Goal: Task Accomplishment & Management: Complete application form

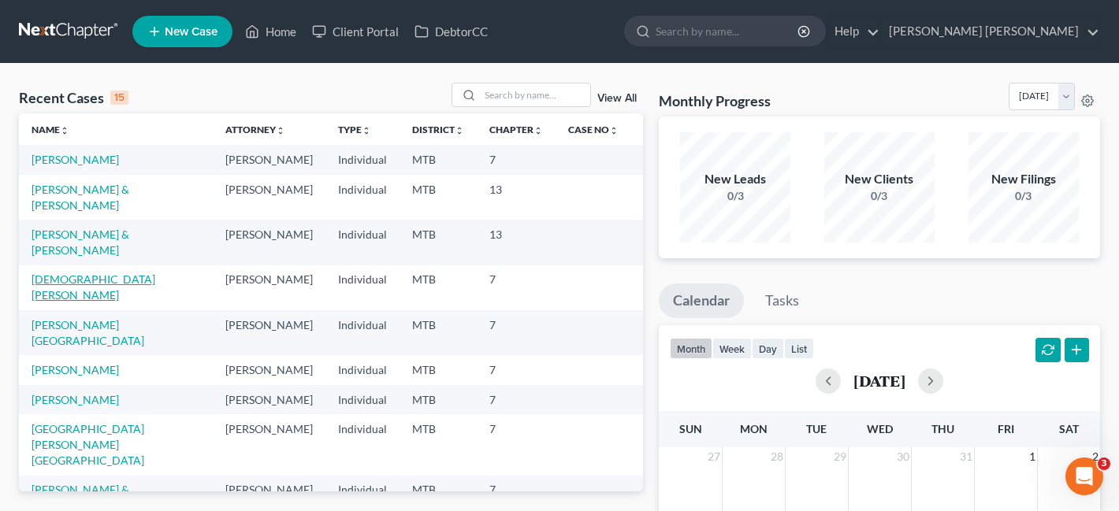
click at [57, 299] on link "[DEMOGRAPHIC_DATA][PERSON_NAME]" at bounding box center [94, 287] width 124 height 29
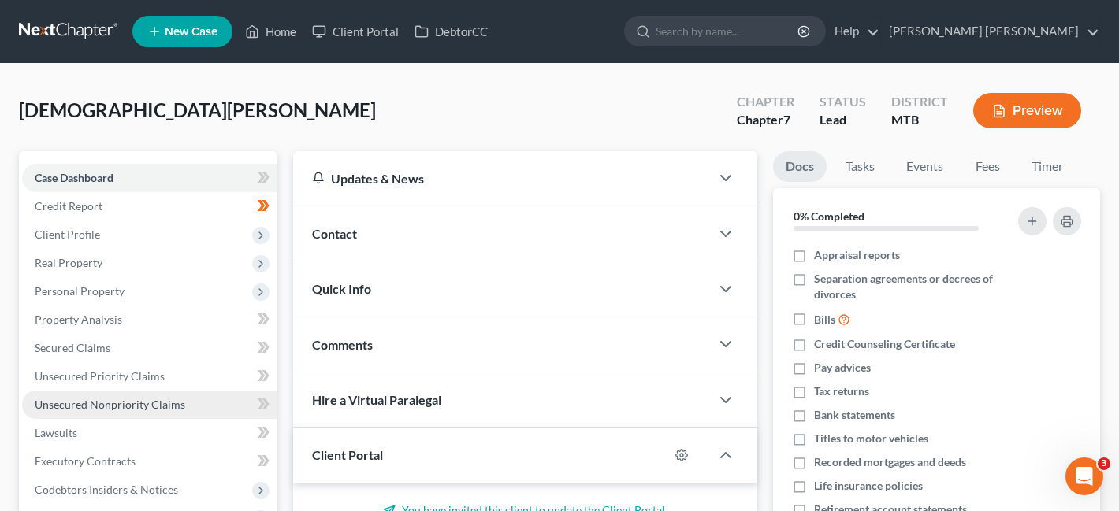
scroll to position [344, 0]
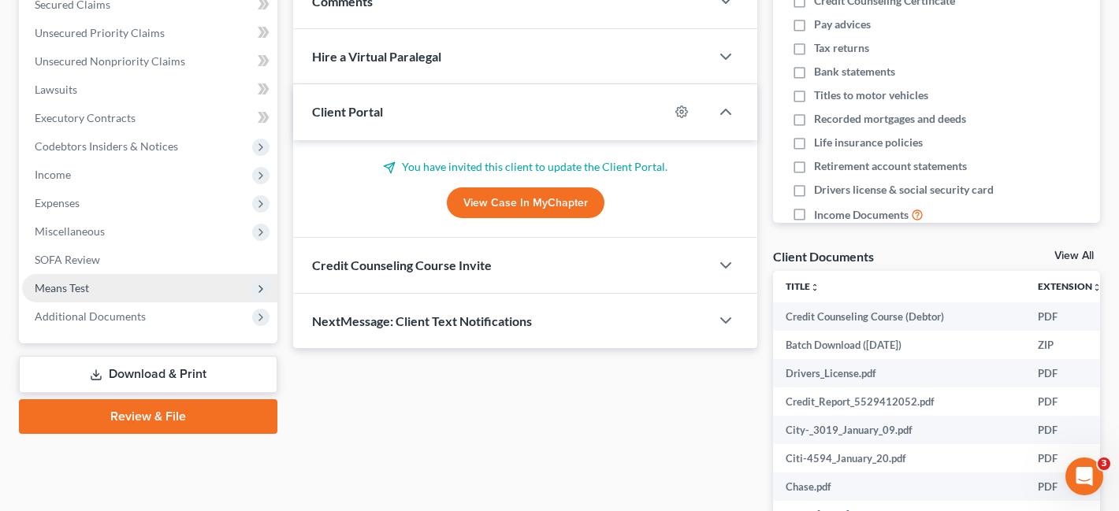
click at [147, 287] on span "Means Test" at bounding box center [149, 288] width 255 height 28
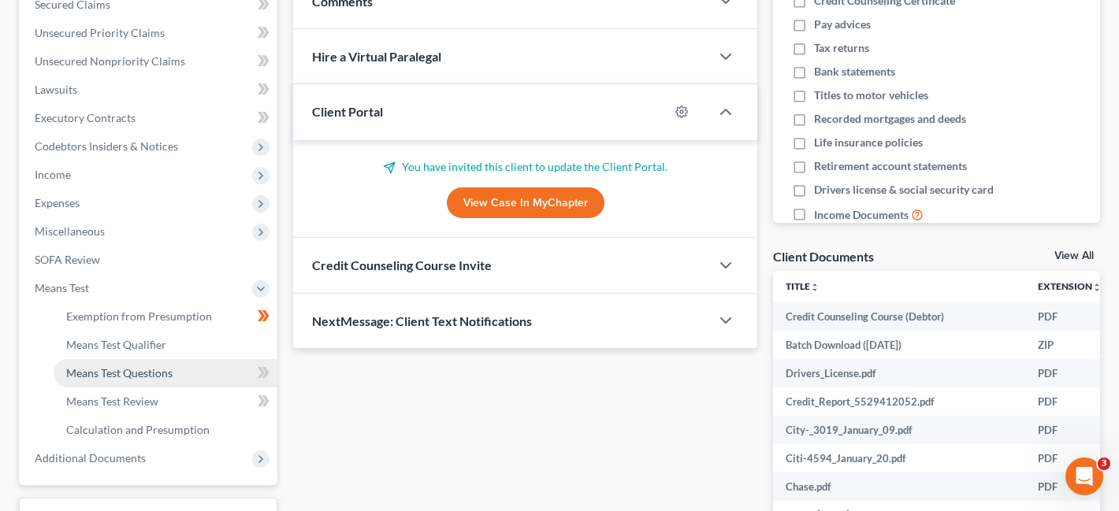
click at [159, 365] on link "Means Test Questions" at bounding box center [166, 373] width 224 height 28
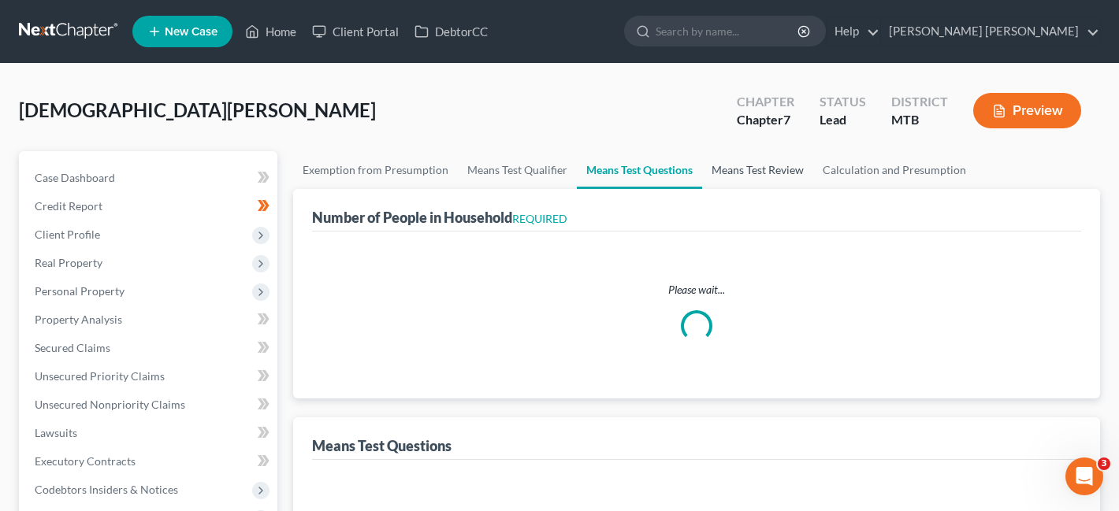
click at [716, 162] on link "Means Test Review" at bounding box center [757, 170] width 111 height 38
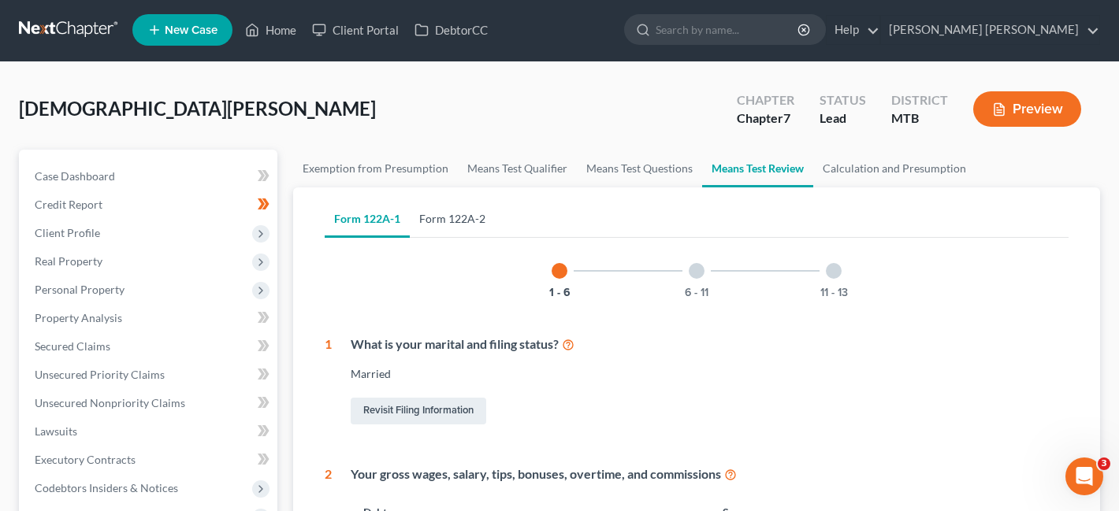
click at [488, 234] on link "Form 122A-2" at bounding box center [452, 219] width 85 height 38
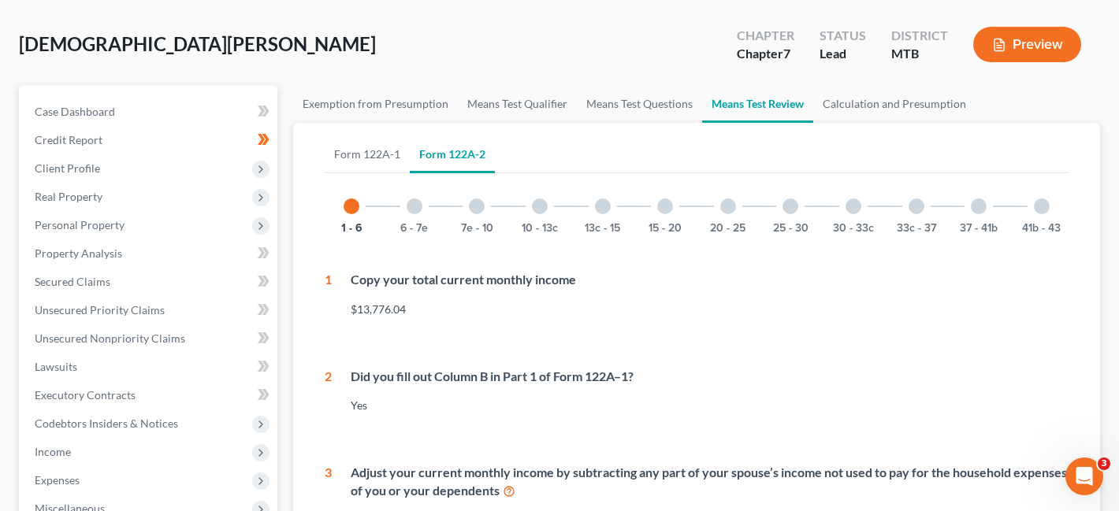
scroll to position [195, 0]
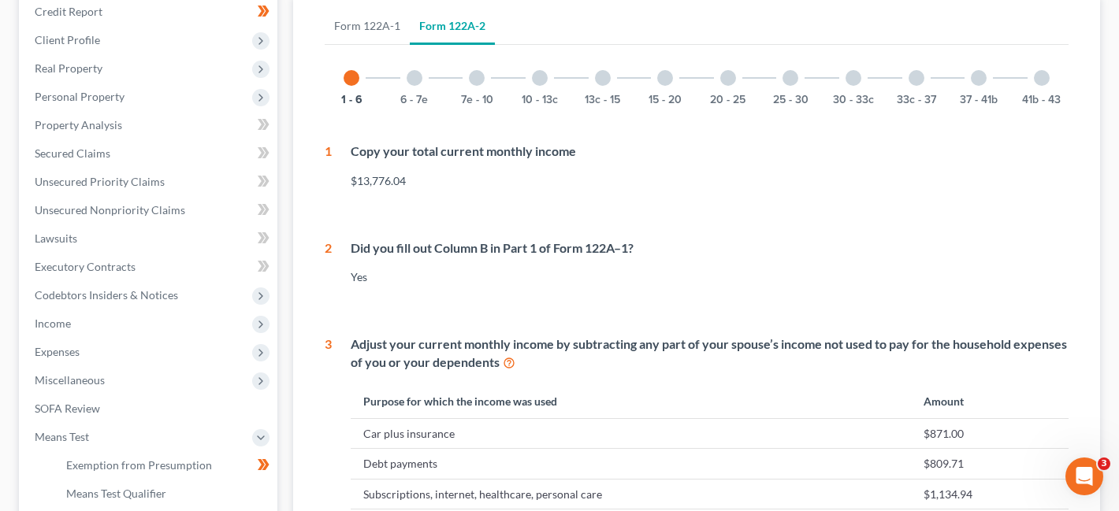
click at [469, 86] on div "7e - 10" at bounding box center [477, 78] width 54 height 54
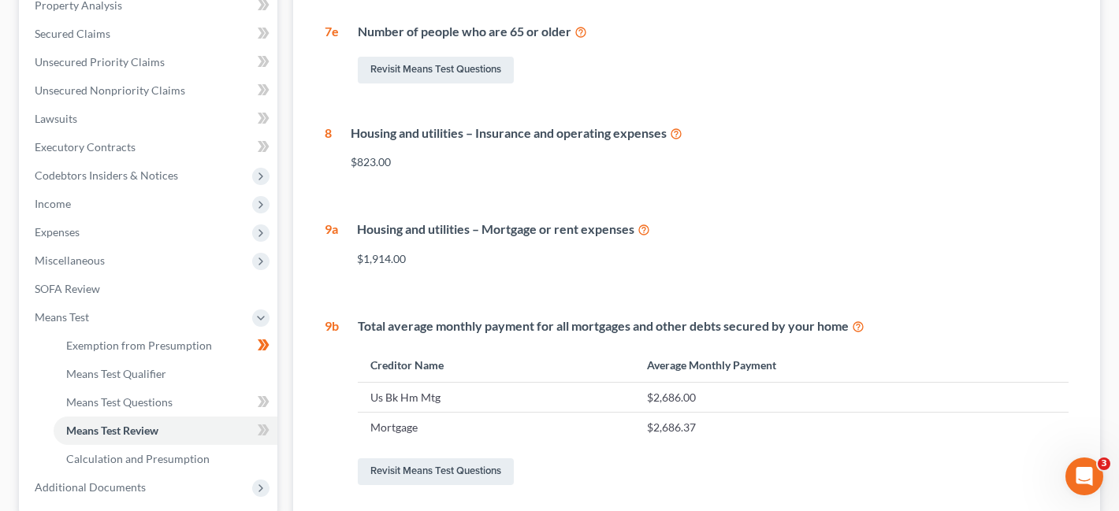
scroll to position [325, 0]
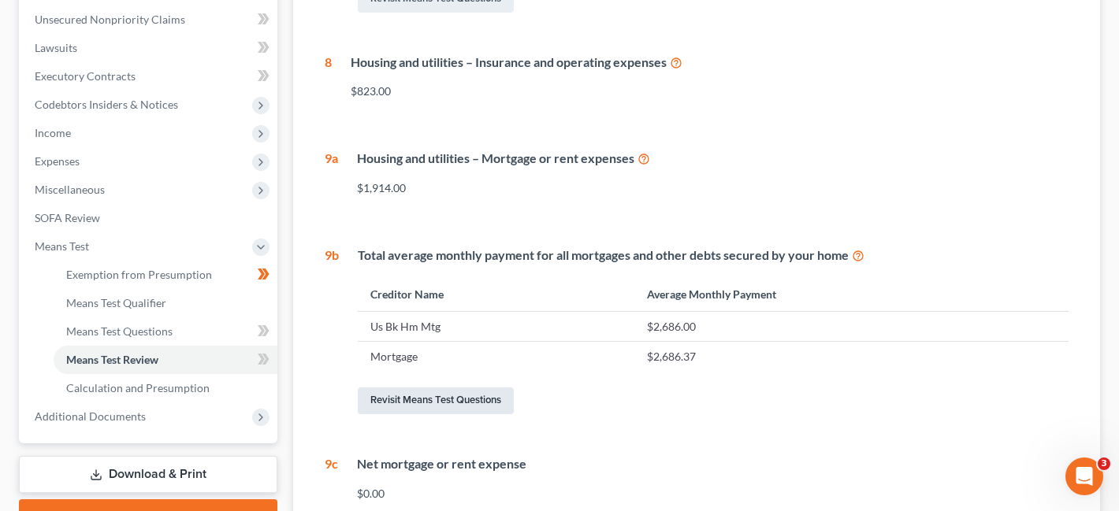
click at [473, 407] on link "Revisit Means Test Questions" at bounding box center [436, 401] width 156 height 27
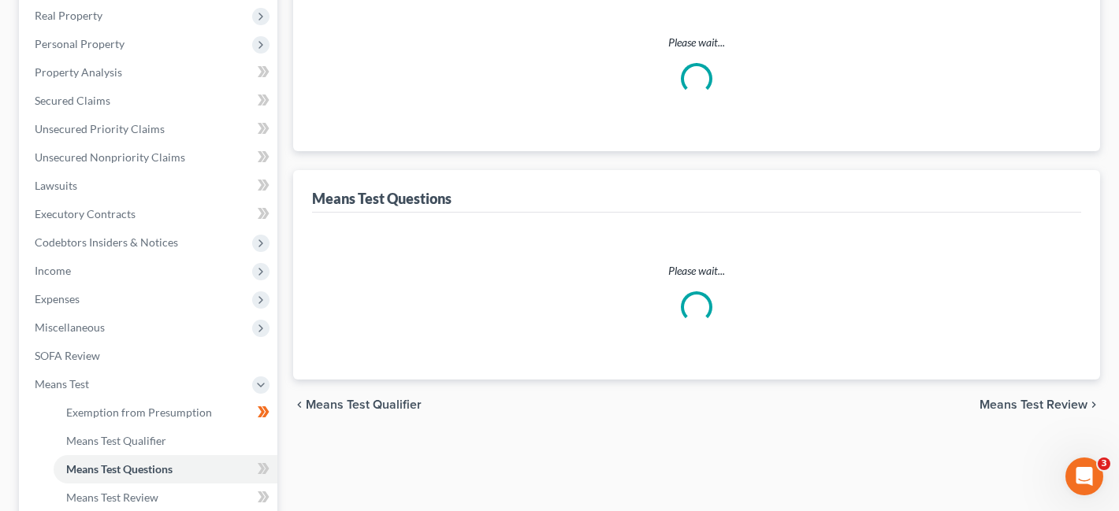
scroll to position [43, 0]
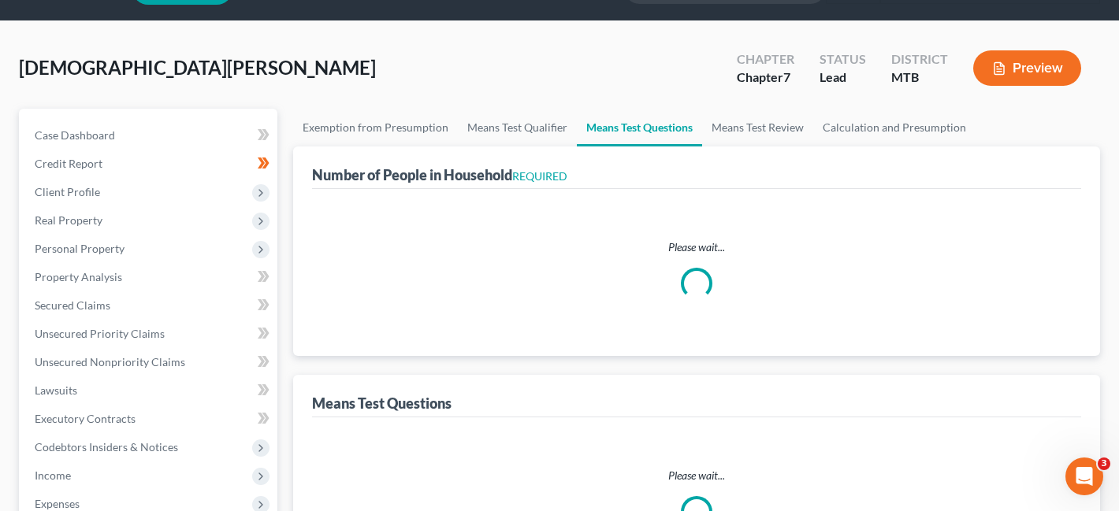
select select "0"
select select "60"
select select "1"
select select "60"
select select "0"
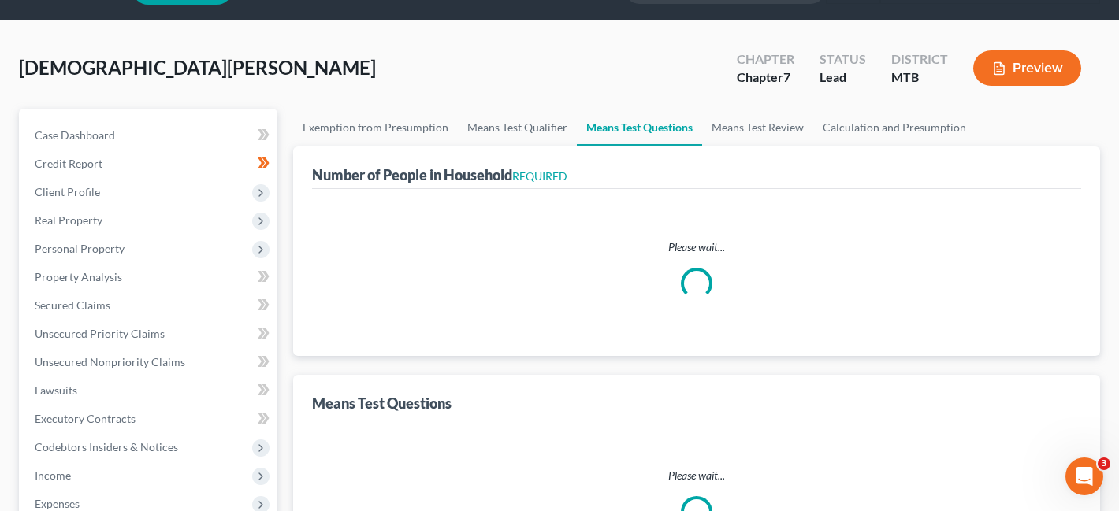
select select "60"
select select "1"
select select "60"
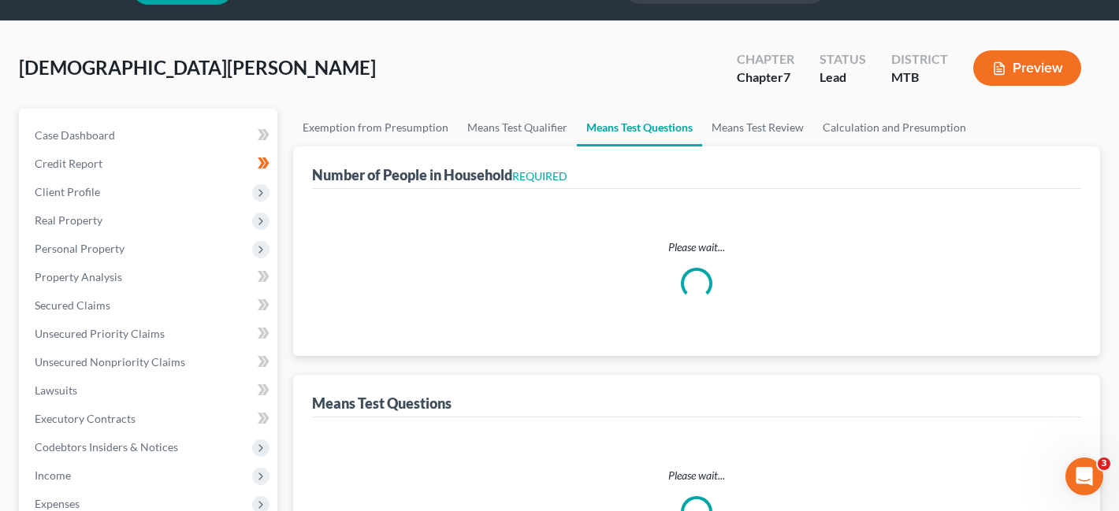
select select "60"
select select "5"
select select "2"
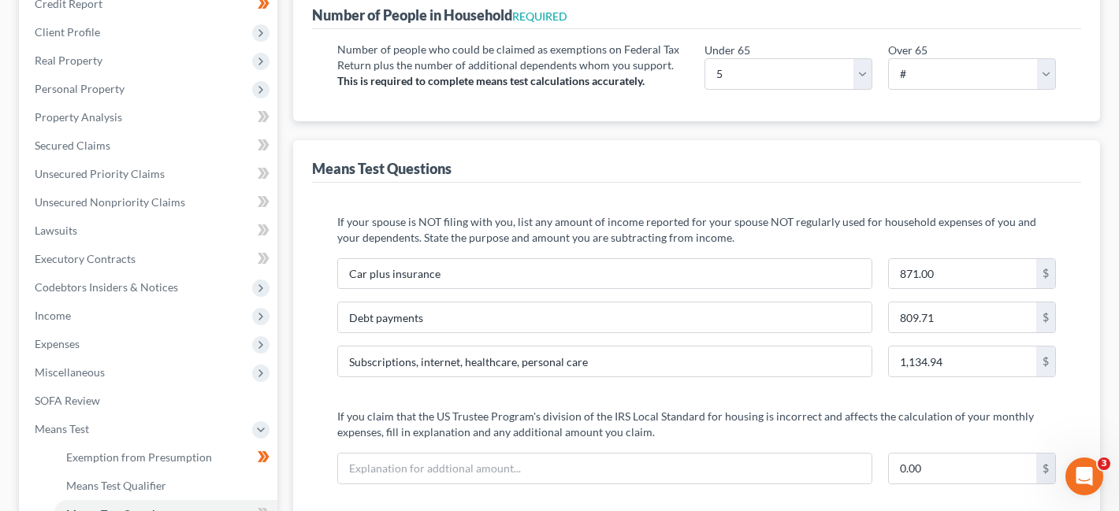
scroll to position [0, 0]
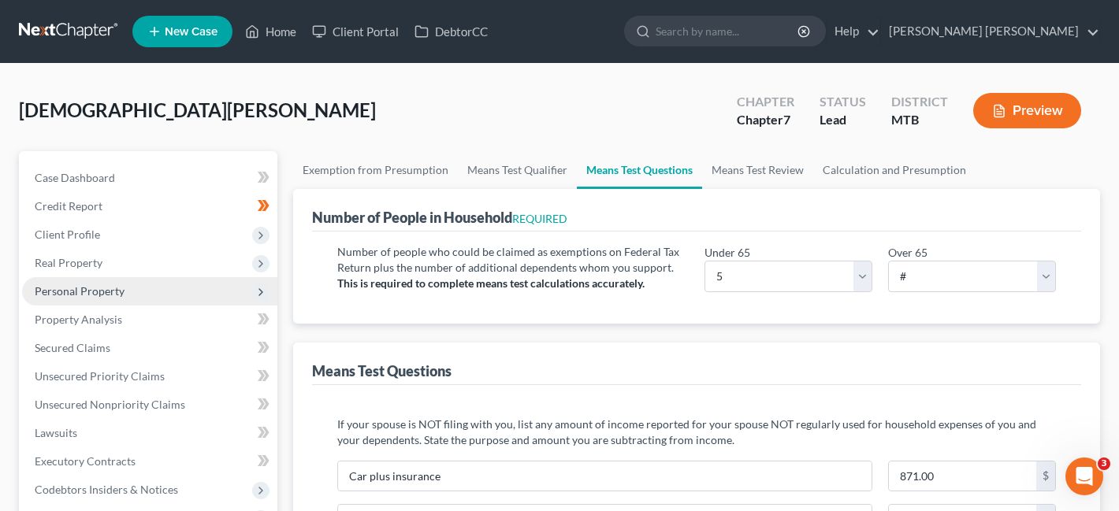
click at [139, 296] on span "Personal Property" at bounding box center [149, 291] width 255 height 28
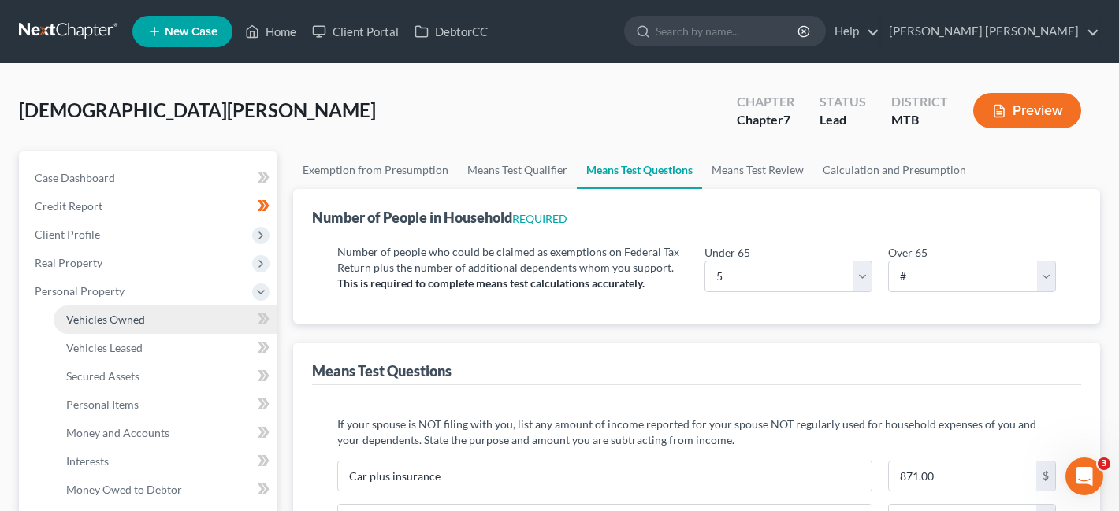
click at [147, 316] on link "Vehicles Owned" at bounding box center [166, 320] width 224 height 28
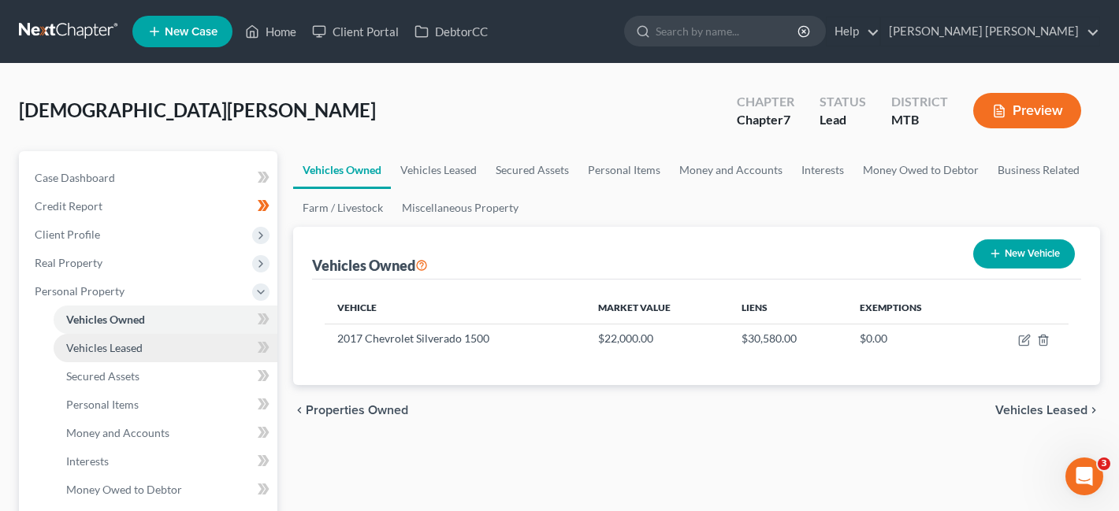
click at [174, 341] on link "Vehicles Leased" at bounding box center [166, 348] width 224 height 28
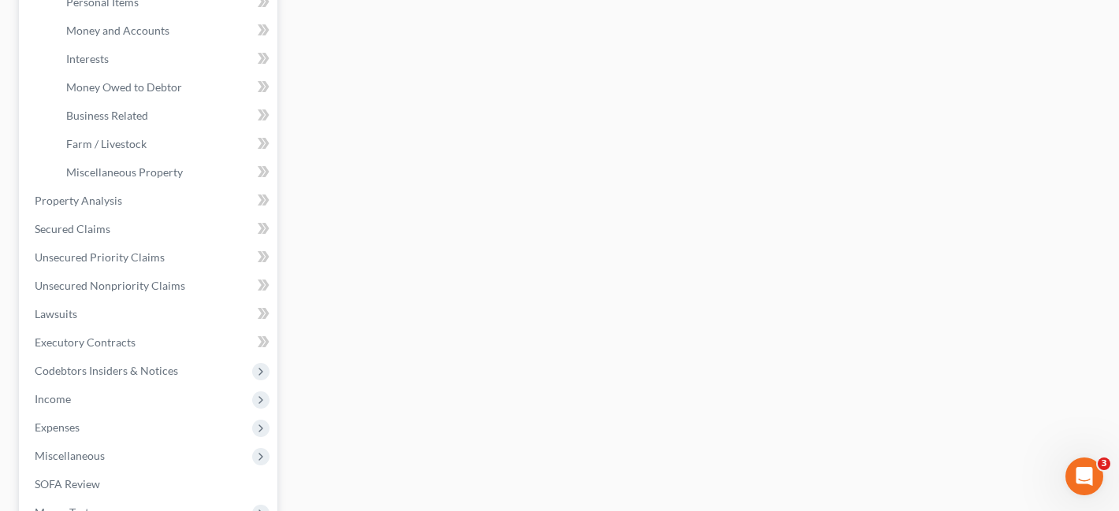
scroll to position [608, 0]
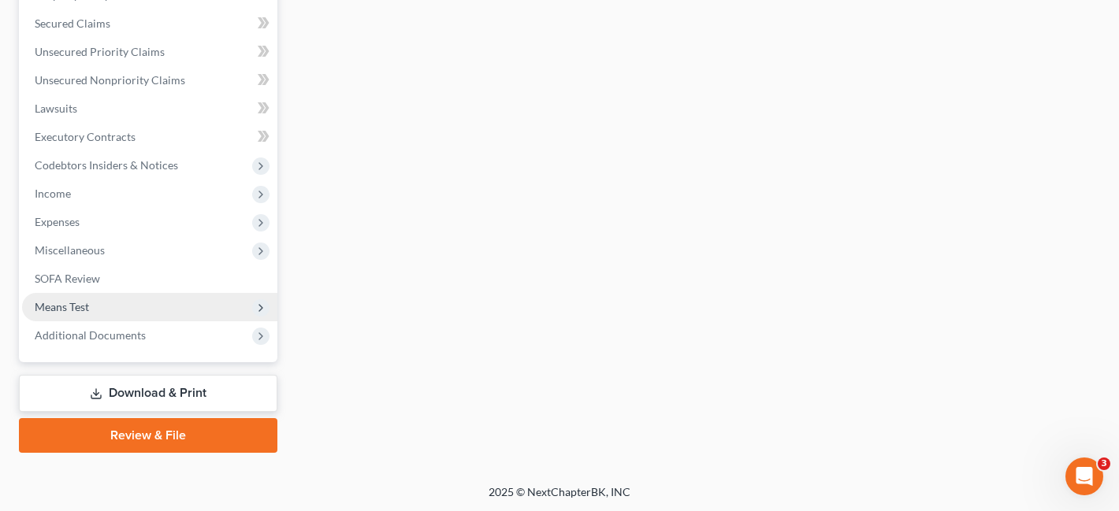
click at [164, 297] on span "Means Test" at bounding box center [149, 307] width 255 height 28
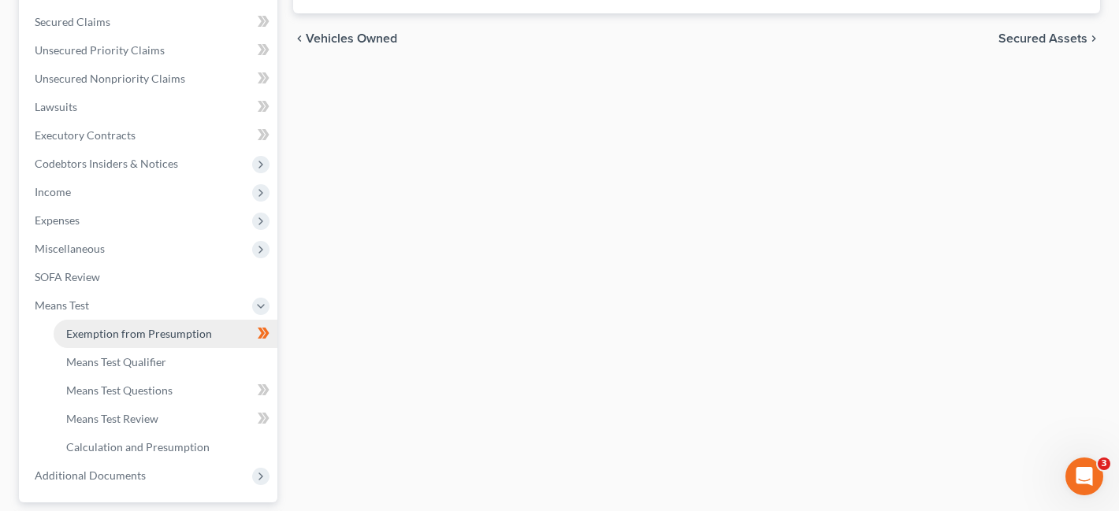
scroll to position [325, 0]
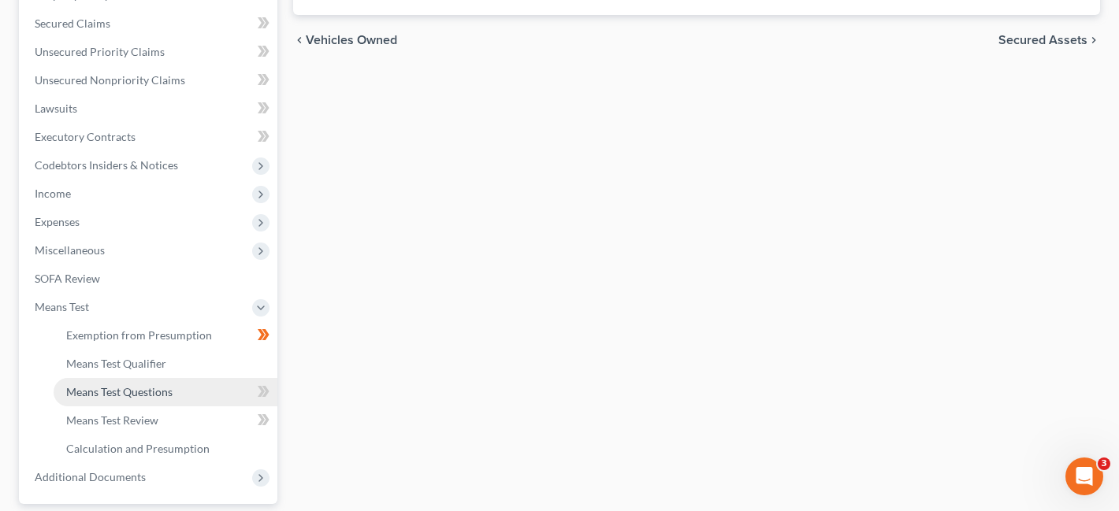
click at [195, 400] on link "Means Test Questions" at bounding box center [166, 392] width 224 height 28
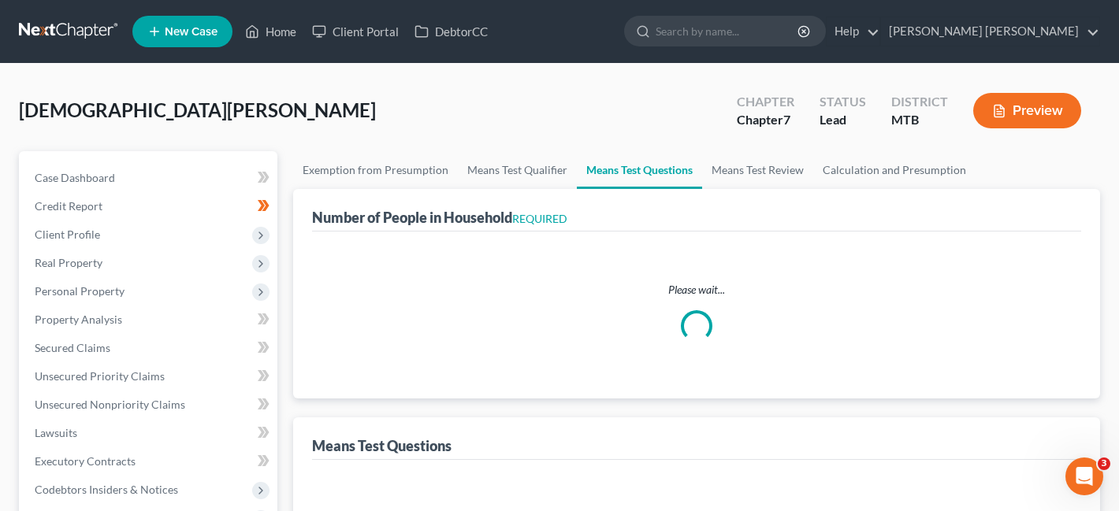
select select "0"
select select "60"
select select "1"
select select "60"
select select "0"
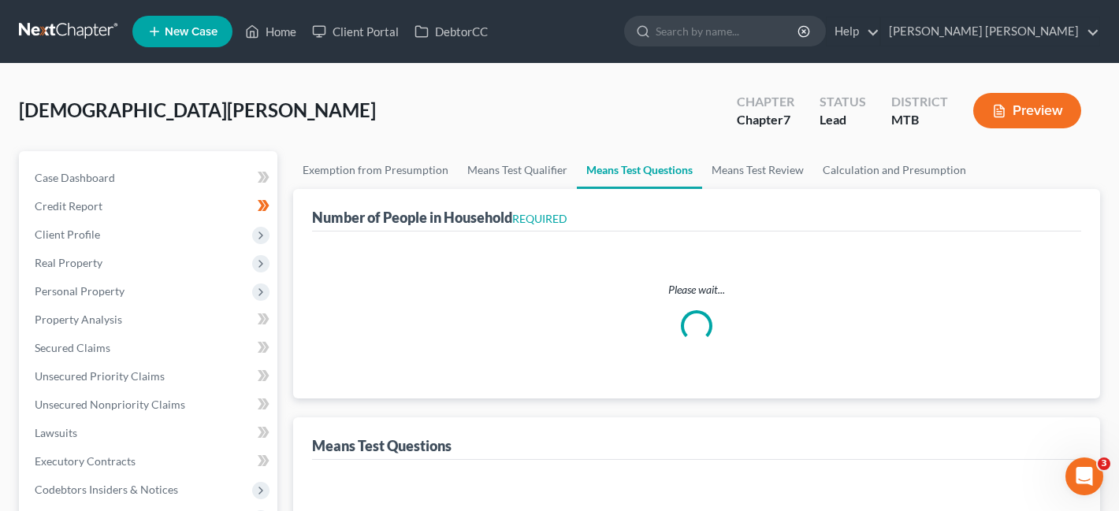
select select "60"
select select "1"
select select "60"
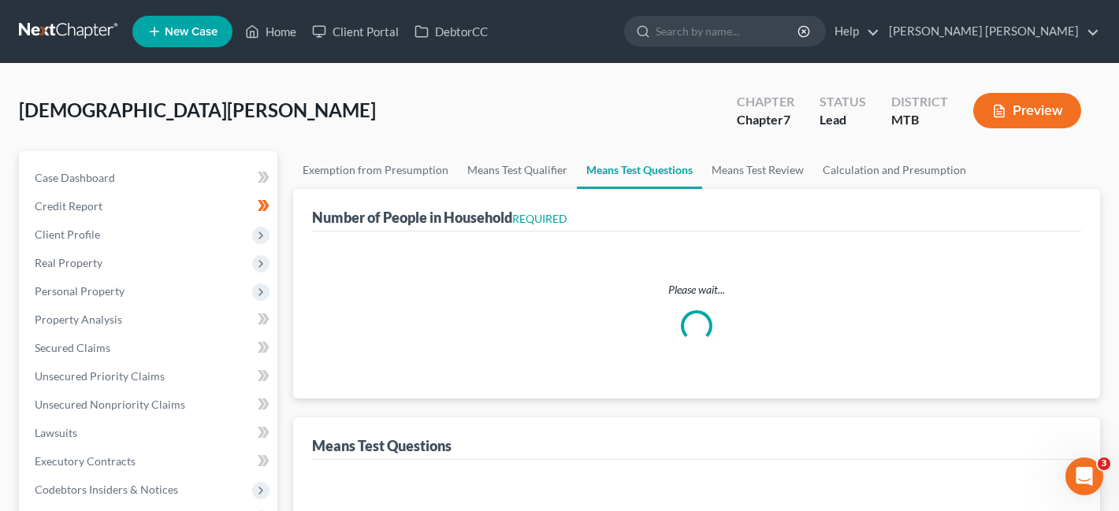
select select "60"
select select "2"
select select "5"
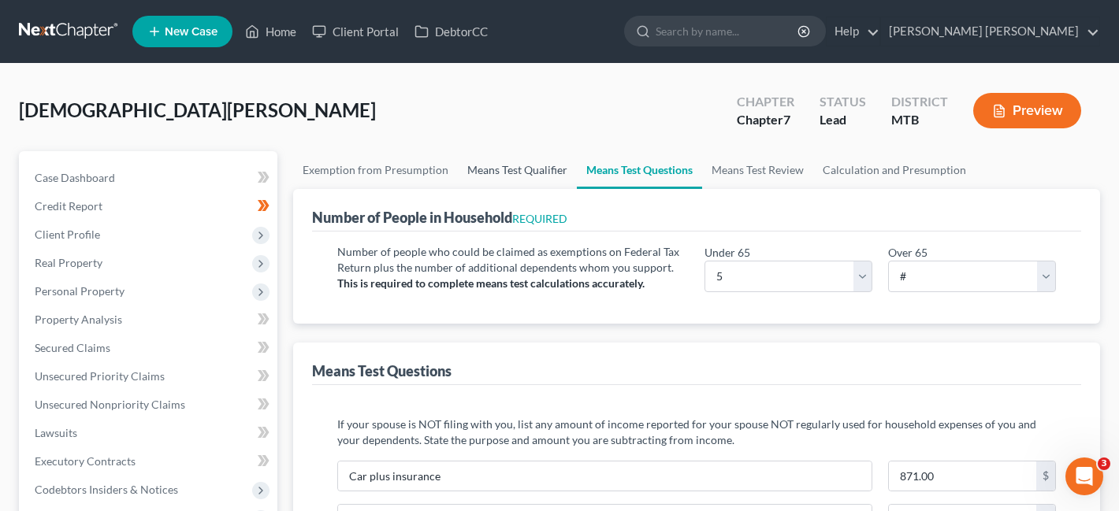
click at [517, 174] on link "Means Test Qualifier" at bounding box center [517, 170] width 119 height 38
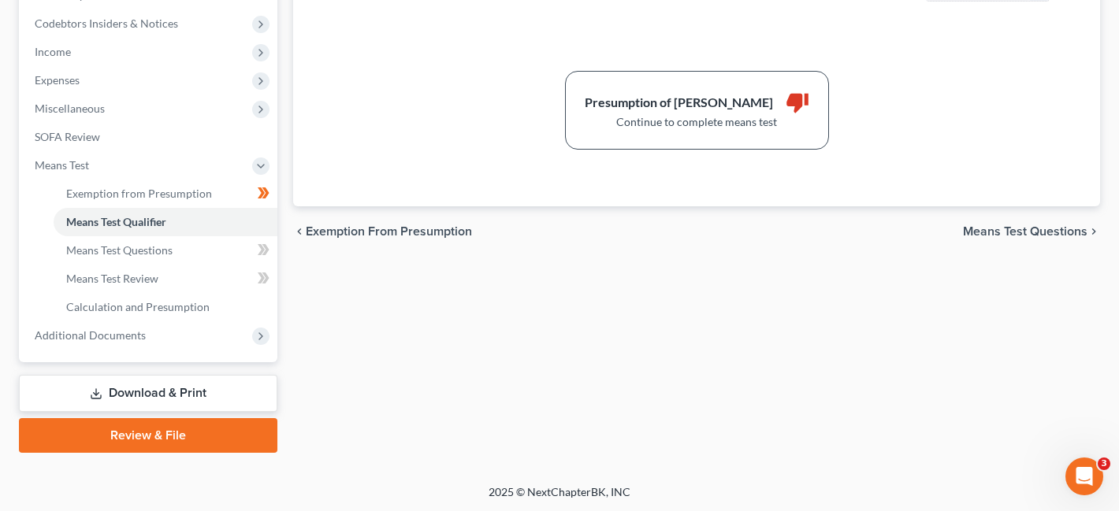
scroll to position [15, 0]
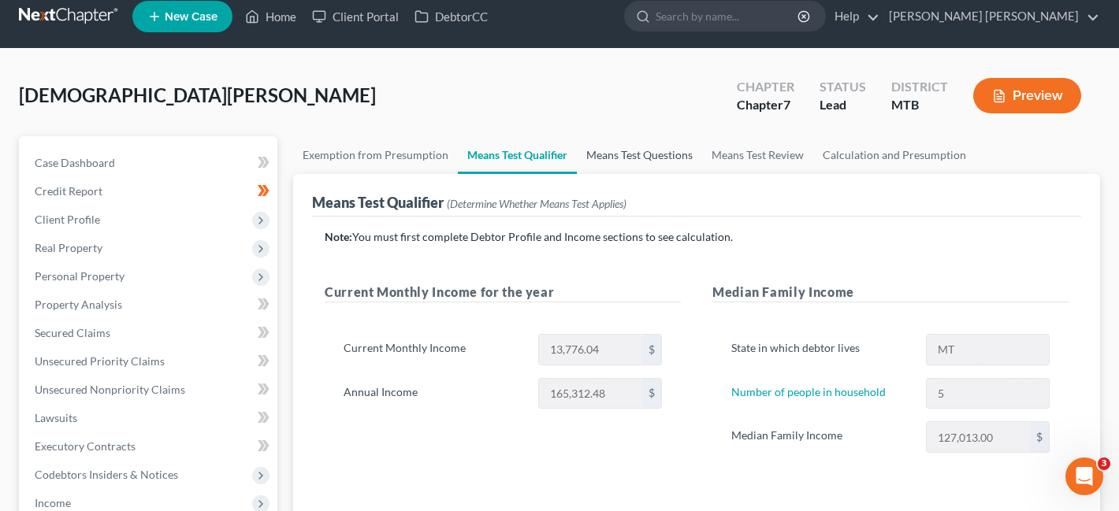
click at [587, 150] on link "Means Test Questions" at bounding box center [639, 155] width 125 height 38
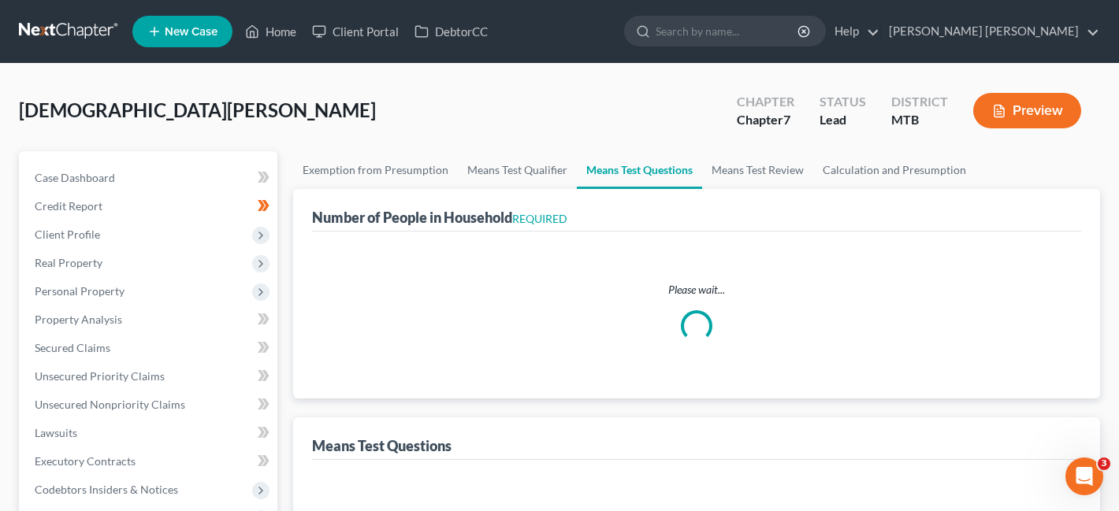
select select "0"
select select "60"
select select "1"
select select "60"
select select "0"
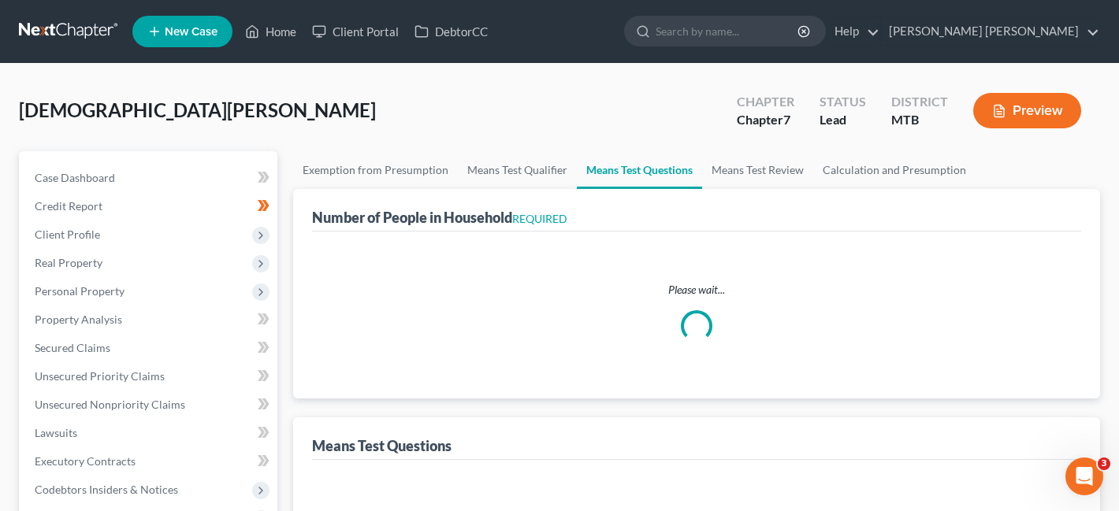
select select "60"
select select "1"
select select "60"
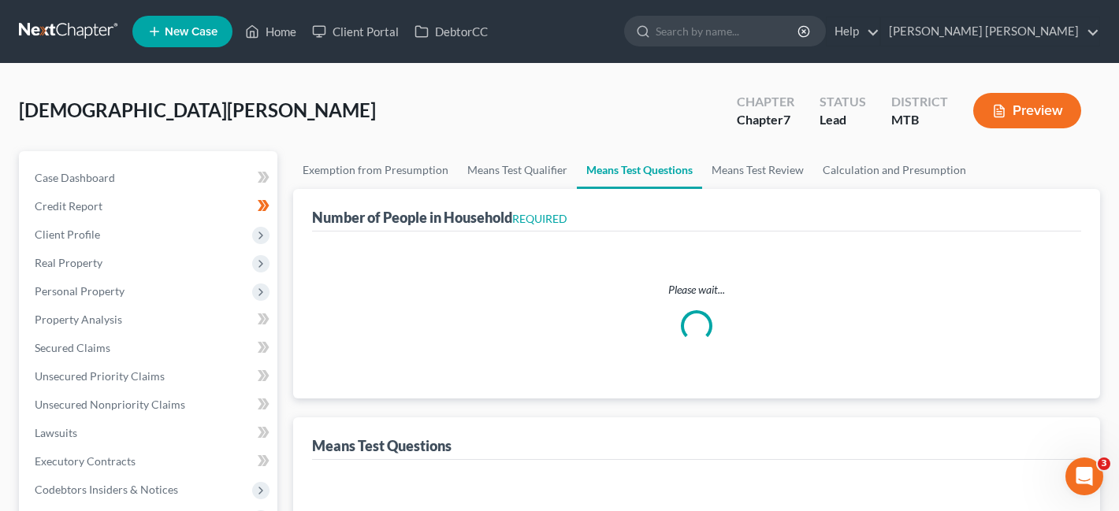
select select "60"
select select "5"
select select "2"
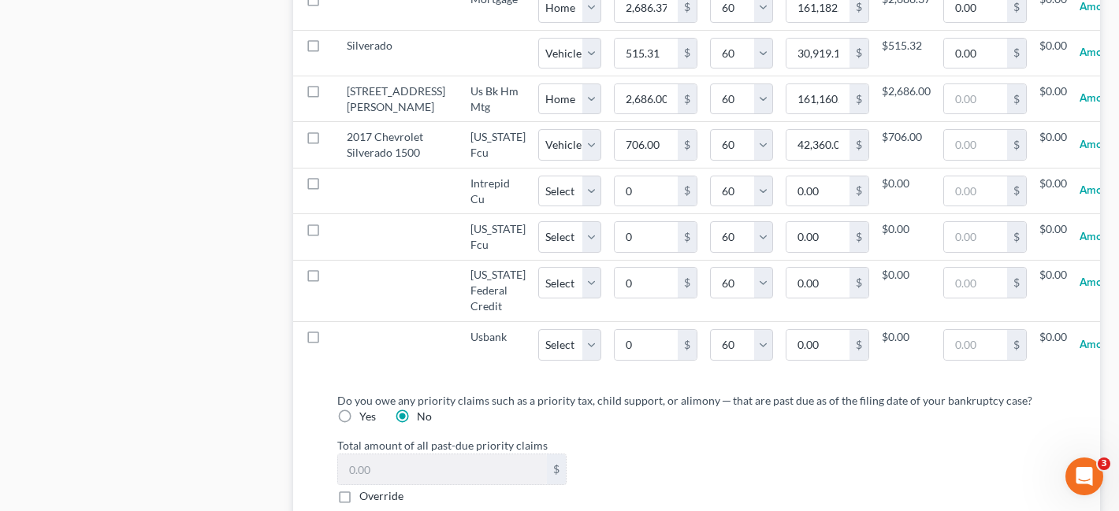
scroll to position [1586, 0]
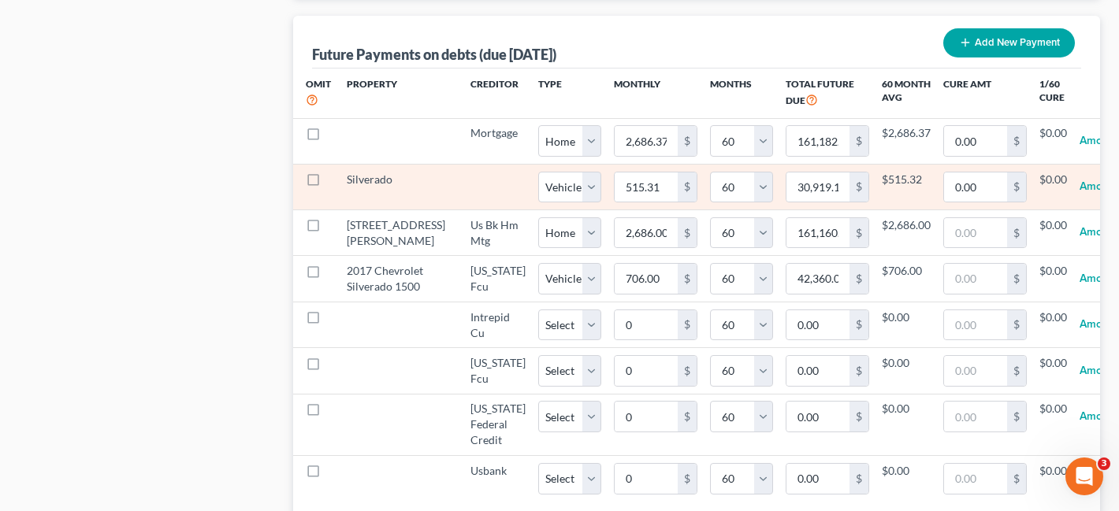
click at [328, 184] on label at bounding box center [328, 184] width 0 height 0
click at [334, 182] on input "checkbox" at bounding box center [339, 177] width 10 height 10
checkbox input "true"
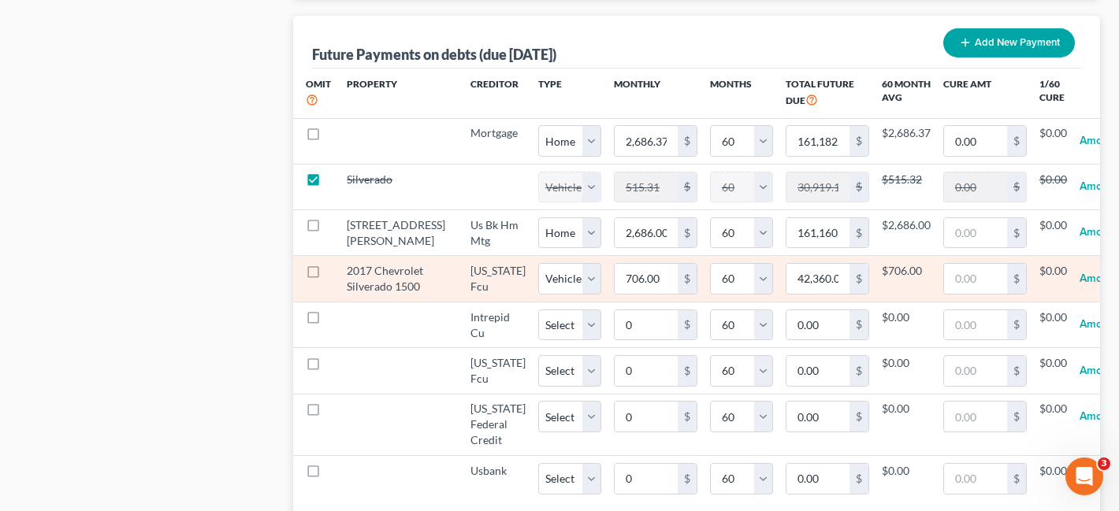
select select "1"
select select "60"
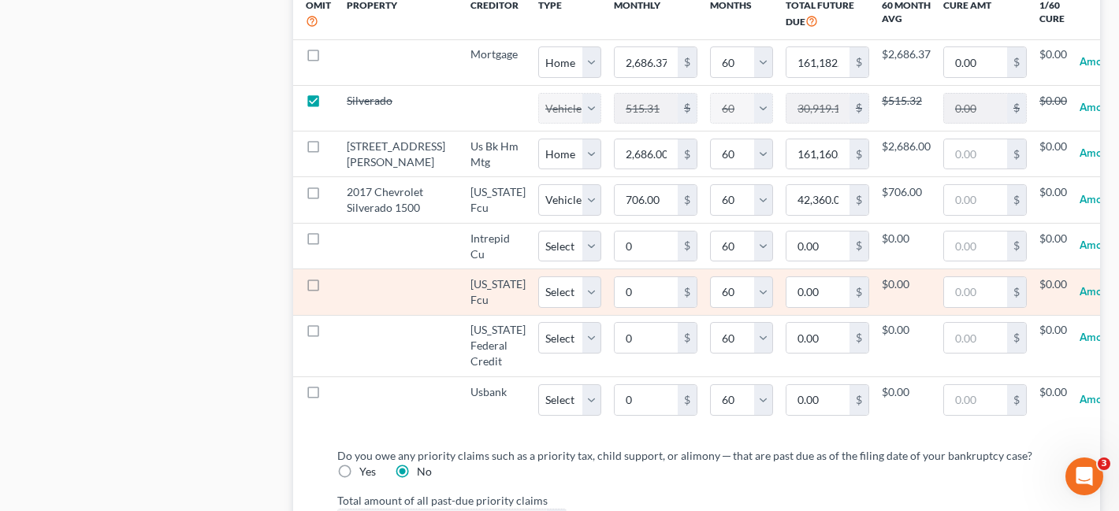
scroll to position [1661, 0]
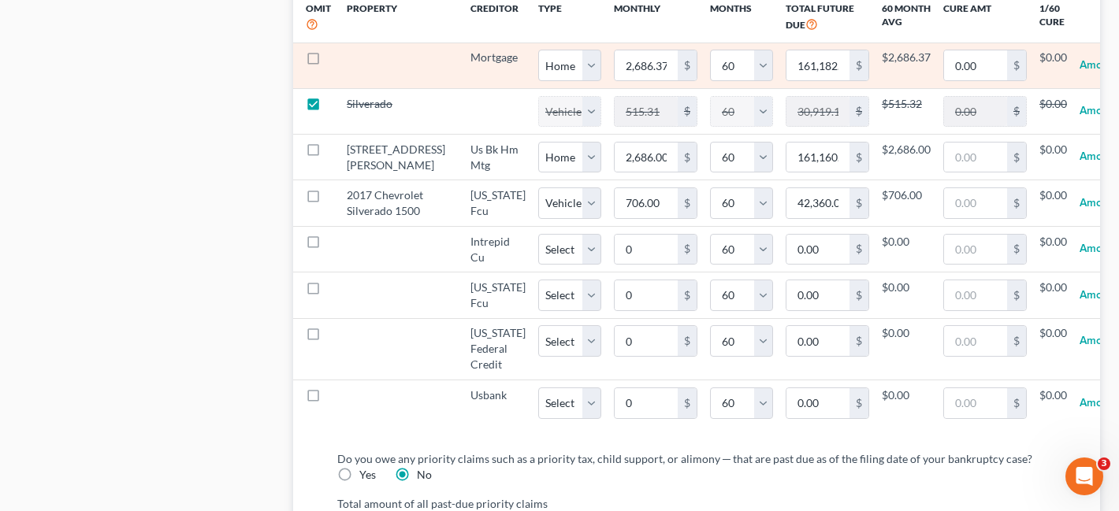
click at [328, 61] on label at bounding box center [328, 61] width 0 height 0
click at [334, 60] on input "checkbox" at bounding box center [339, 55] width 10 height 10
checkbox input "true"
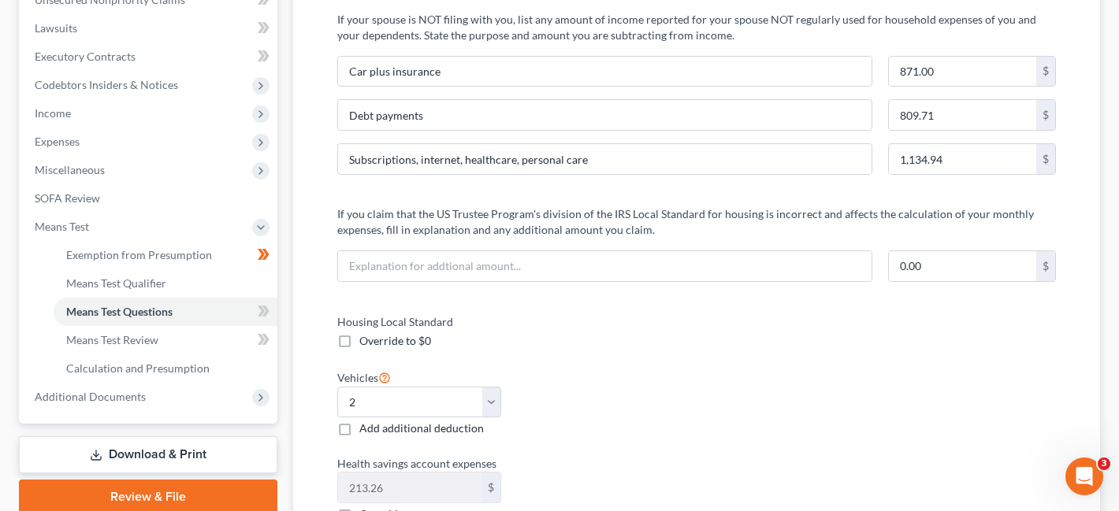
scroll to position [0, 0]
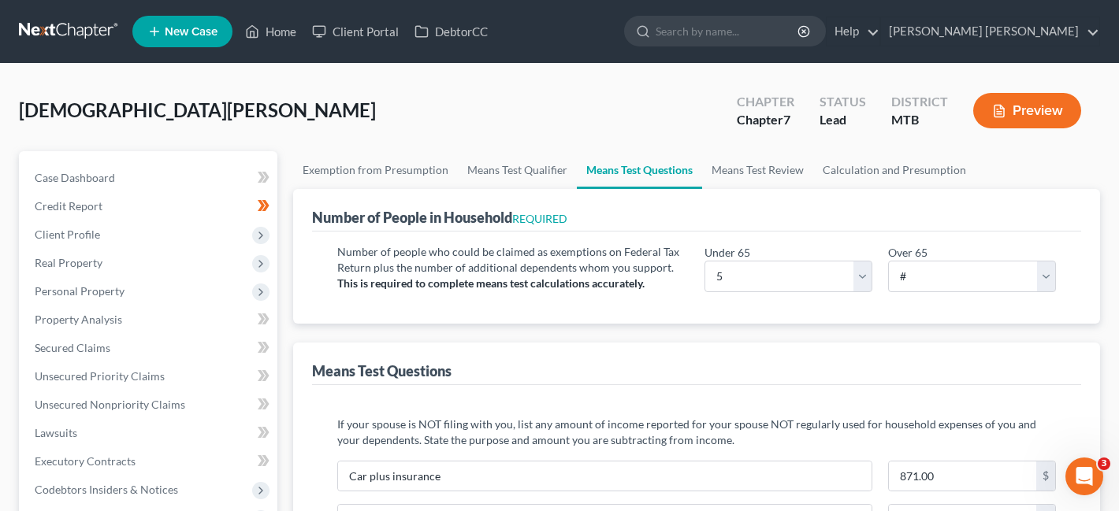
select select "0"
select select "60"
click at [894, 179] on link "Calculation and Presumption" at bounding box center [894, 170] width 162 height 38
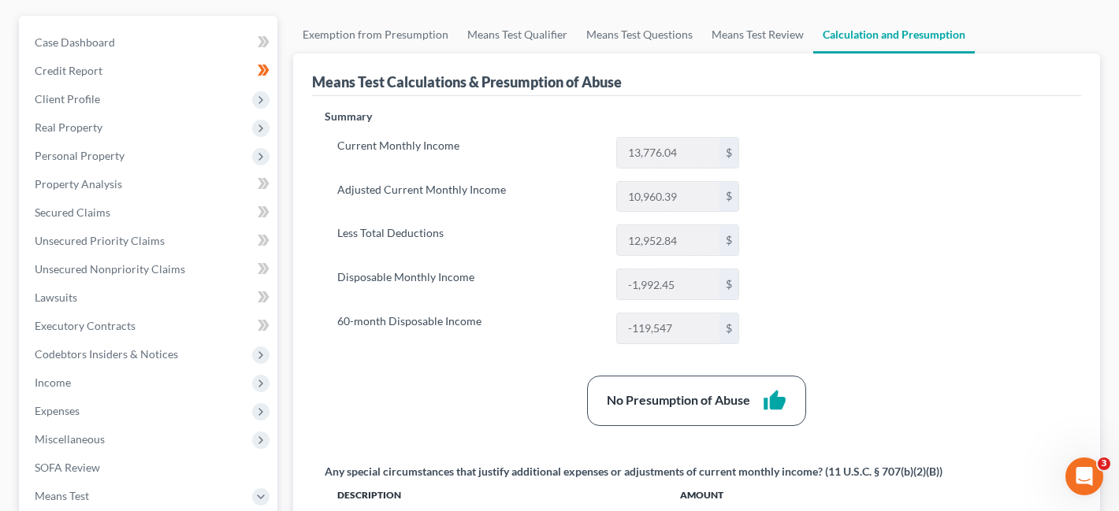
scroll to position [167, 0]
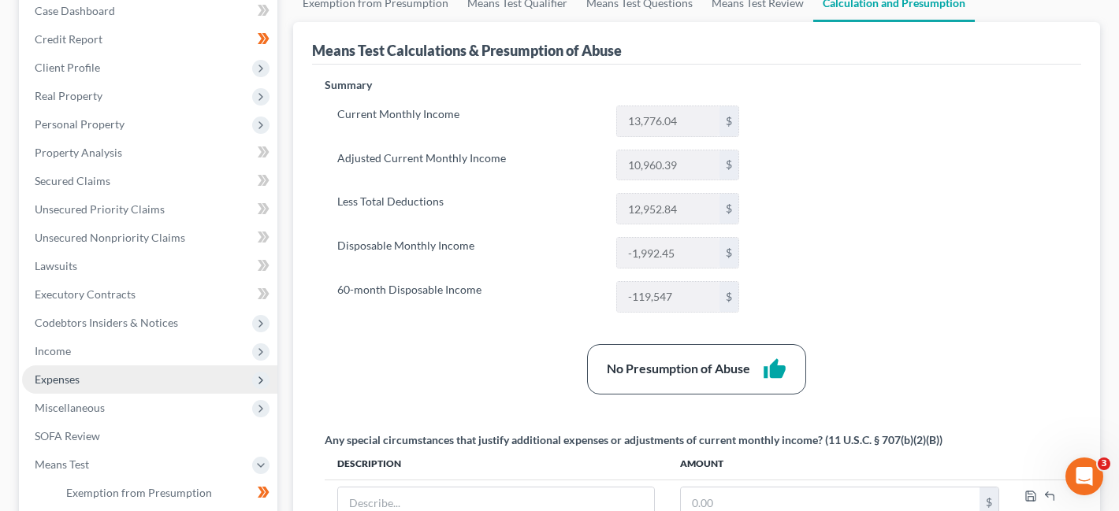
click at [141, 377] on span "Expenses" at bounding box center [149, 380] width 255 height 28
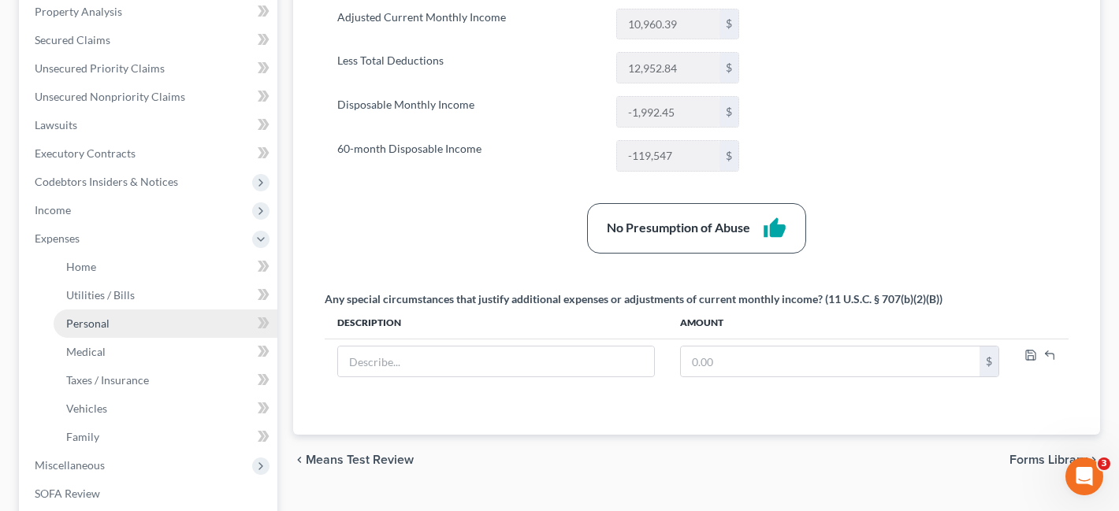
scroll to position [321, 0]
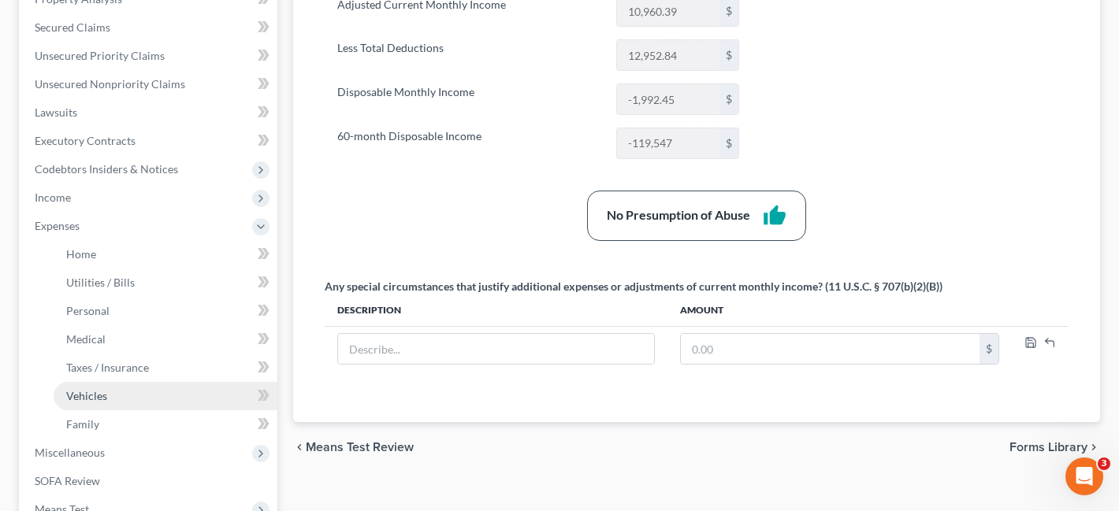
click at [177, 394] on link "Vehicles" at bounding box center [166, 396] width 224 height 28
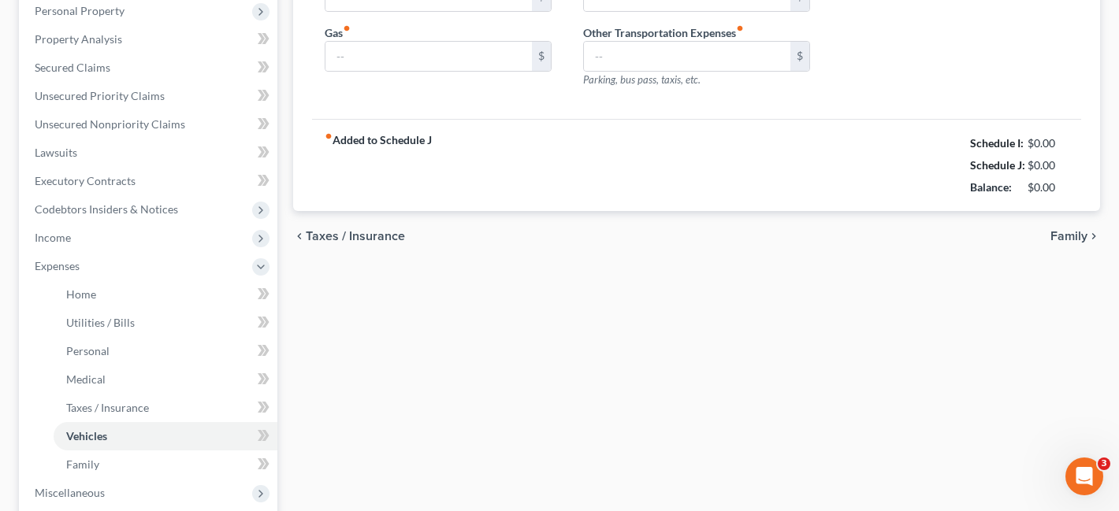
type input "311.24"
type input "150.00"
type input "100.00"
type input "0.00"
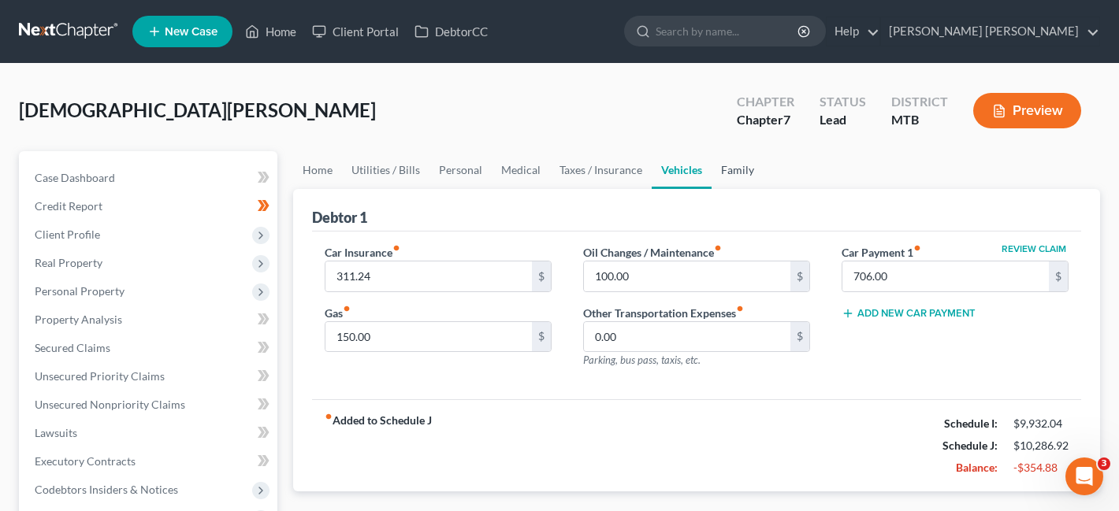
click at [734, 173] on link "Family" at bounding box center [738, 170] width 52 height 38
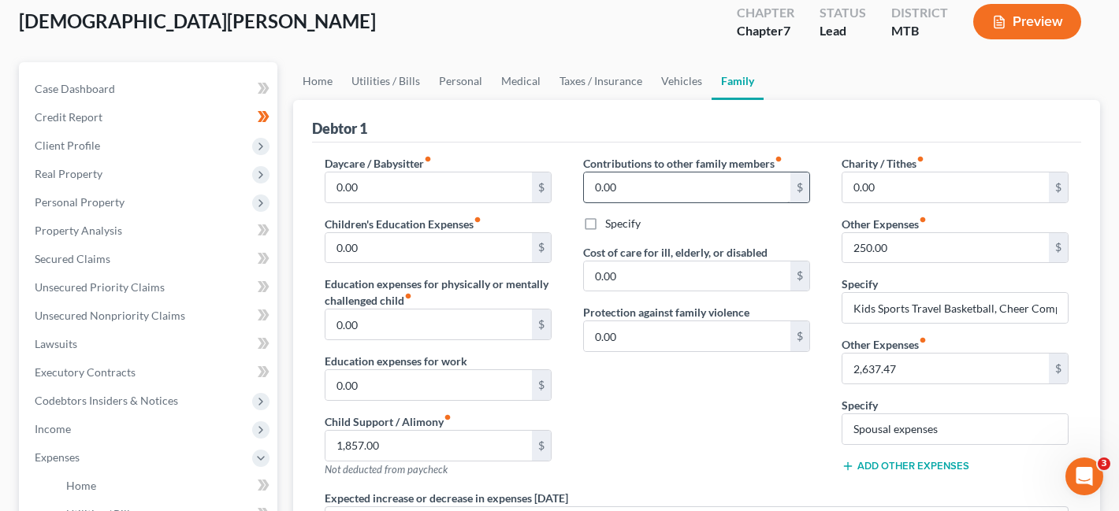
scroll to position [90, 0]
click at [1022, 23] on button "Preview" at bounding box center [1027, 20] width 108 height 35
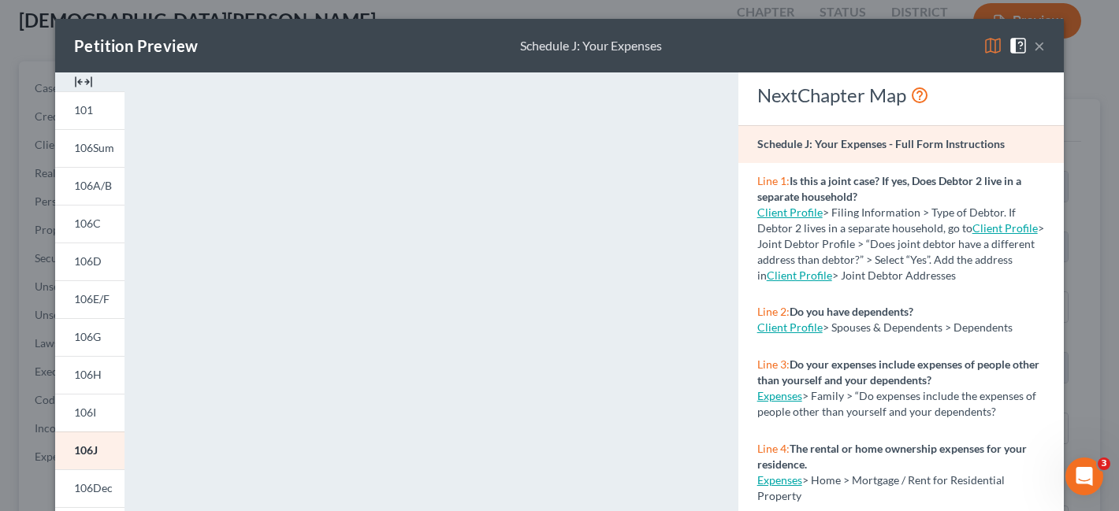
click at [1043, 48] on button "×" at bounding box center [1039, 45] width 11 height 19
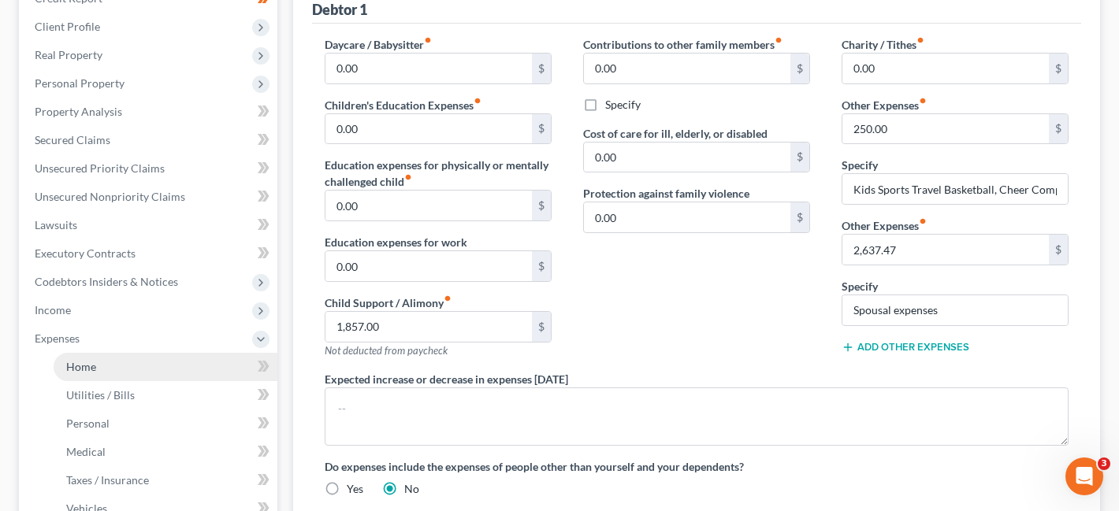
click at [206, 358] on link "Home" at bounding box center [166, 367] width 224 height 28
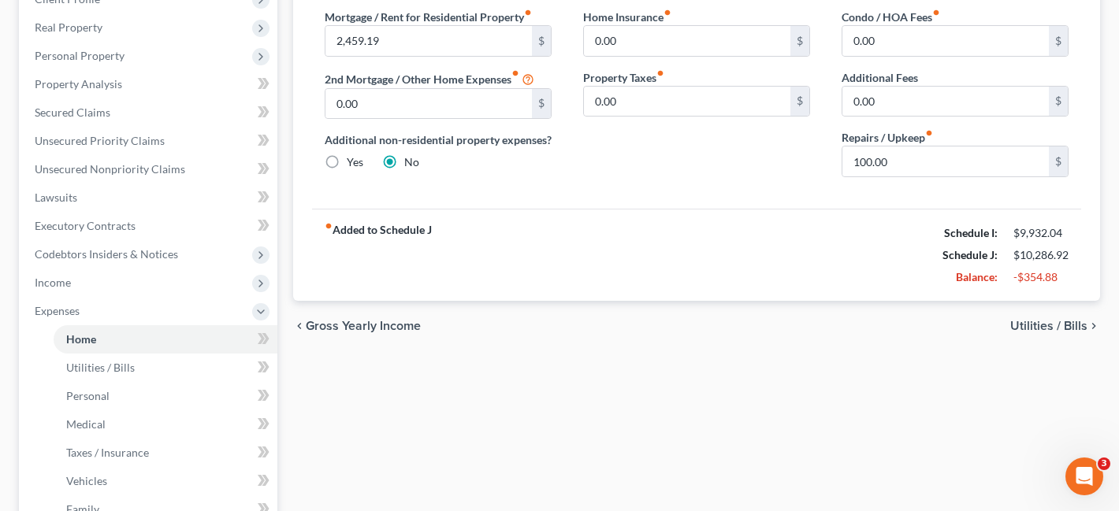
scroll to position [33, 0]
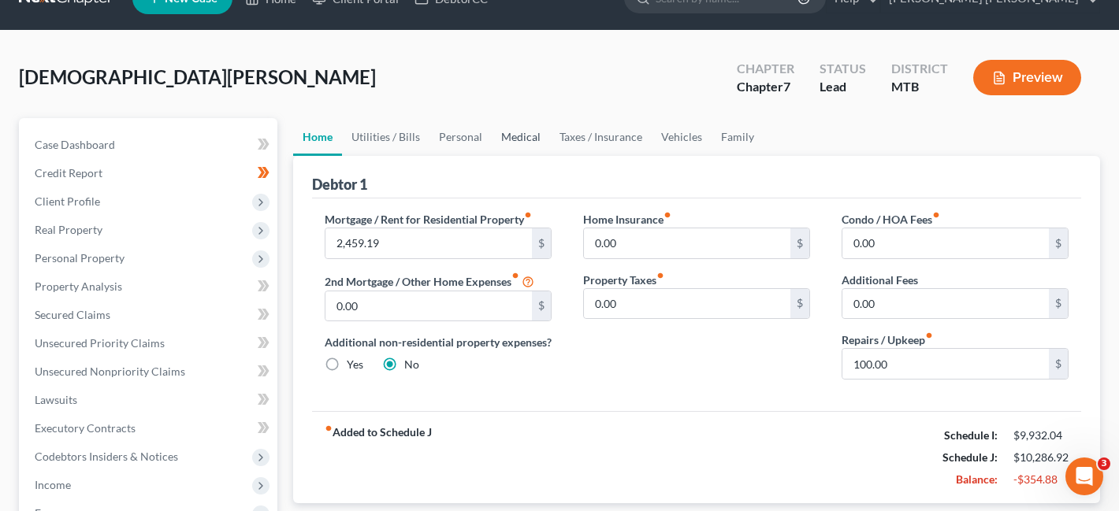
click at [505, 143] on link "Medical" at bounding box center [521, 137] width 58 height 38
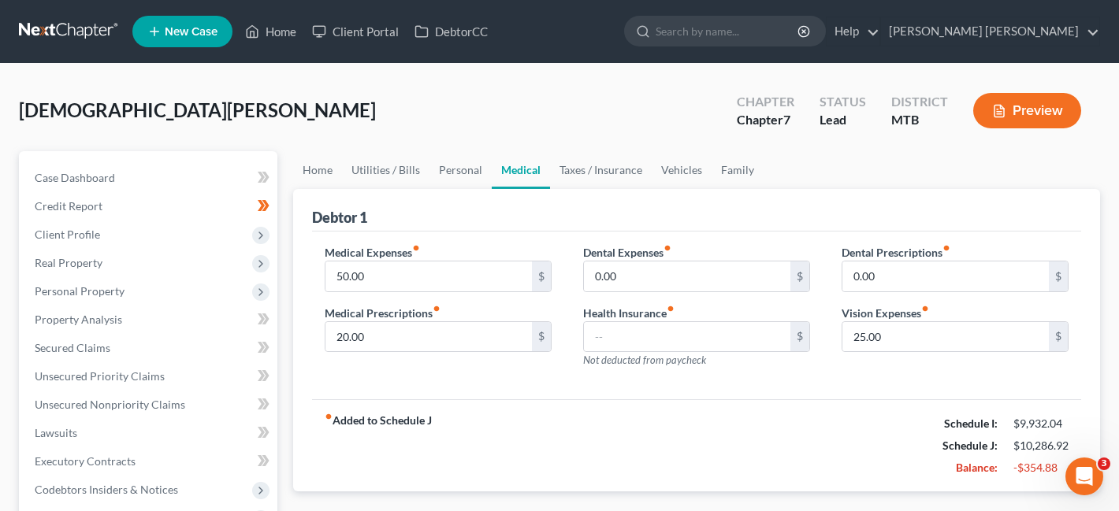
click at [459, 140] on div "[PERSON_NAME] Upgraded Chapter Chapter 7 Status Lead District MTB Preview" at bounding box center [559, 117] width 1081 height 69
click at [462, 171] on link "Personal" at bounding box center [460, 170] width 62 height 38
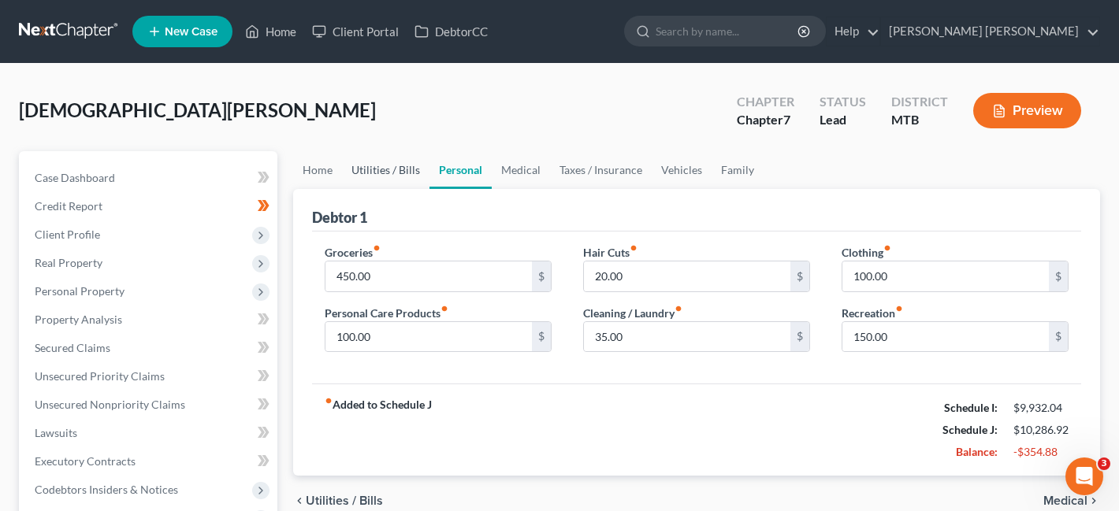
click at [385, 184] on link "Utilities / Bills" at bounding box center [385, 170] width 87 height 38
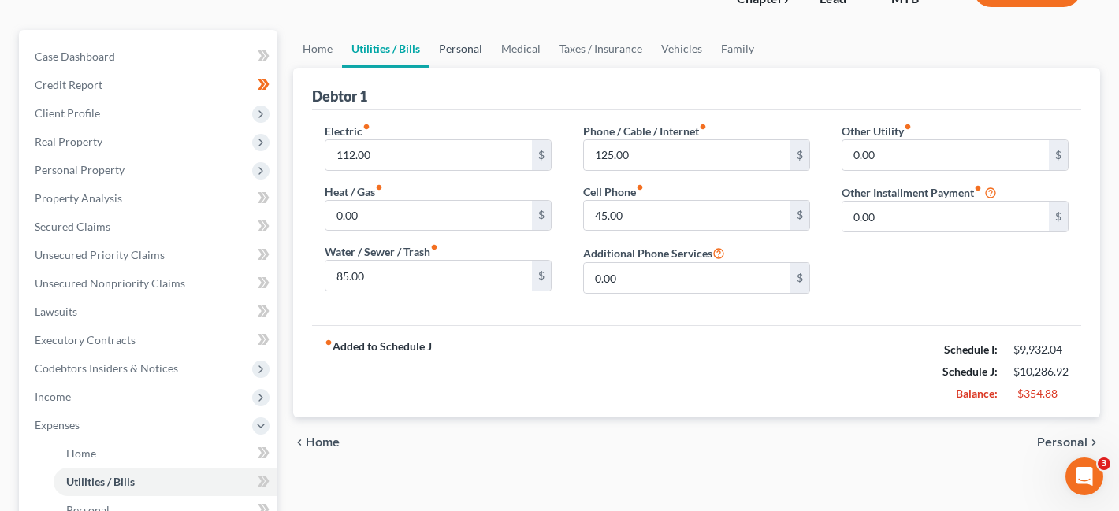
click at [467, 51] on link "Personal" at bounding box center [460, 49] width 62 height 38
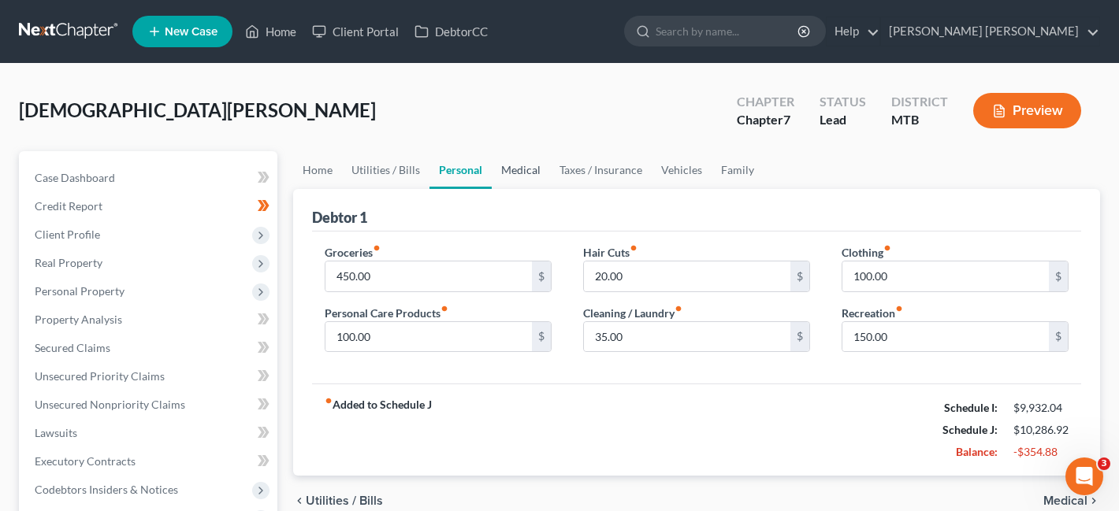
click at [518, 165] on link "Medical" at bounding box center [521, 170] width 58 height 38
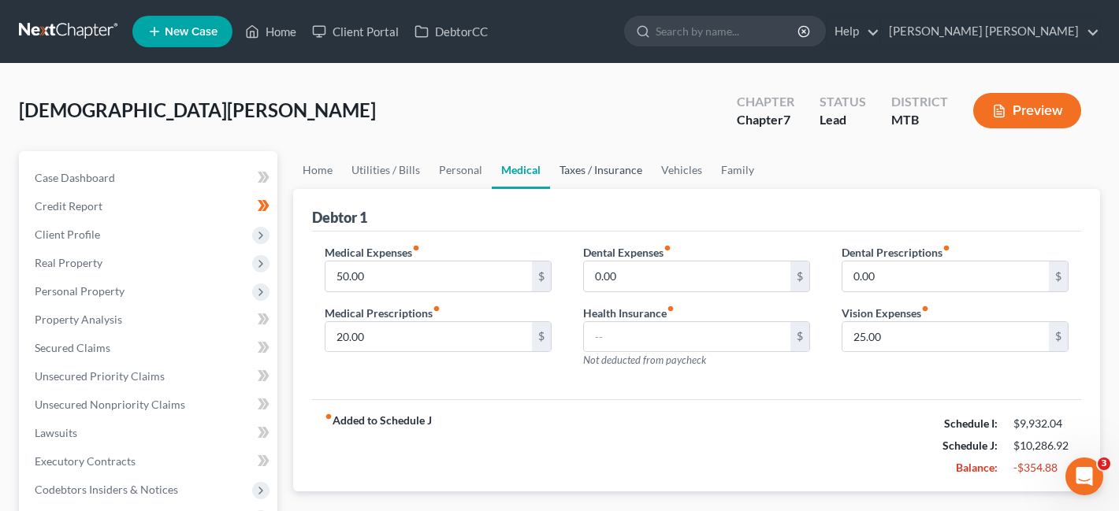
click at [578, 173] on link "Taxes / Insurance" at bounding box center [601, 170] width 102 height 38
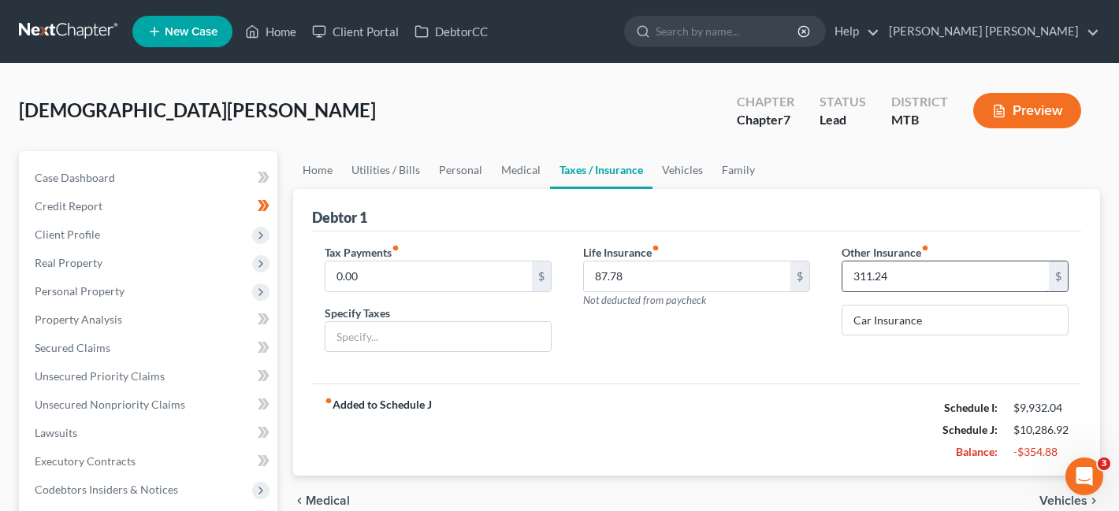
click at [888, 270] on input "311.24" at bounding box center [945, 277] width 206 height 30
click at [804, 433] on div "fiber_manual_record Added to Schedule J Schedule I: $9,932.04 Schedule J: $9,97…" at bounding box center [696, 430] width 769 height 92
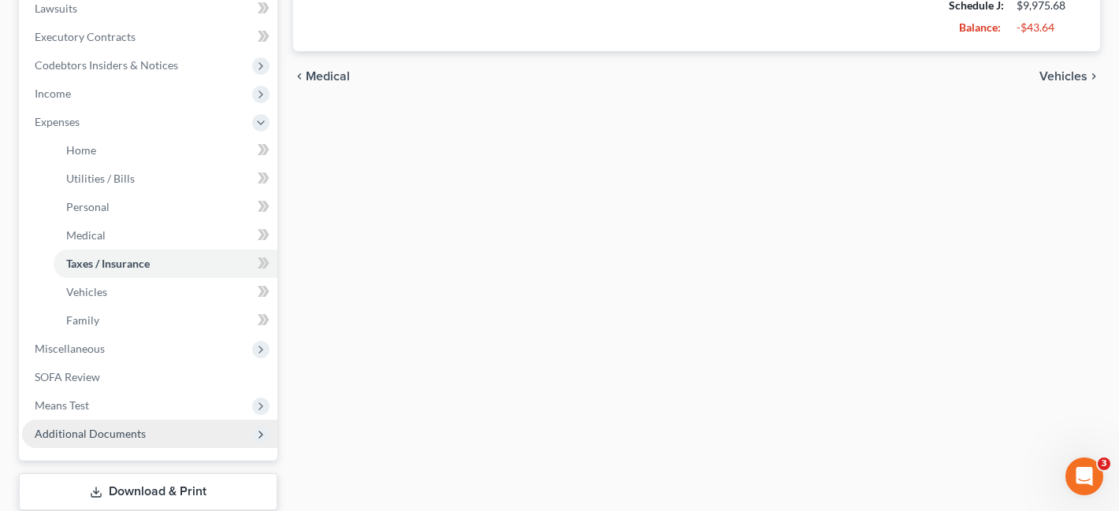
scroll to position [310, 0]
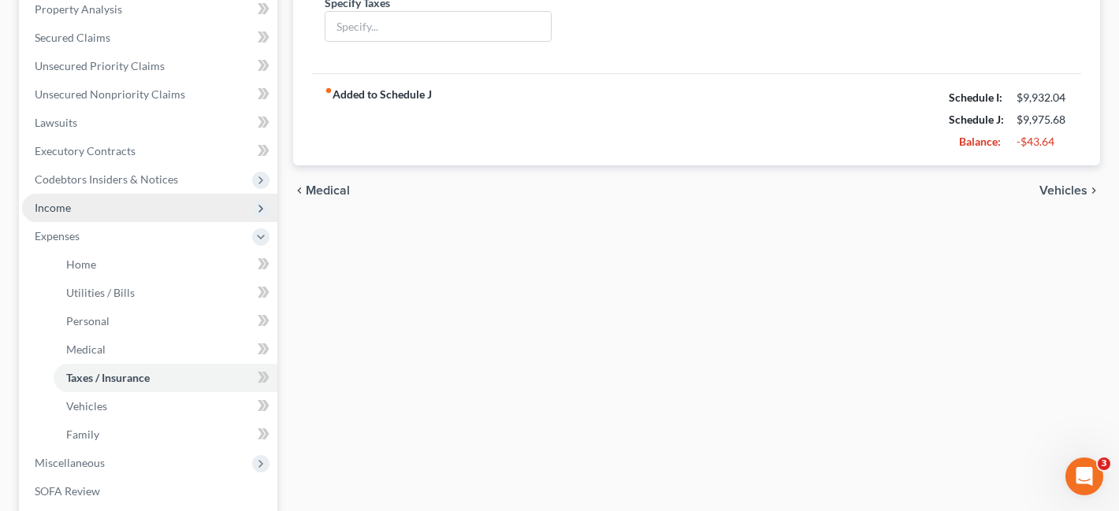
click at [132, 206] on span "Income" at bounding box center [149, 208] width 255 height 28
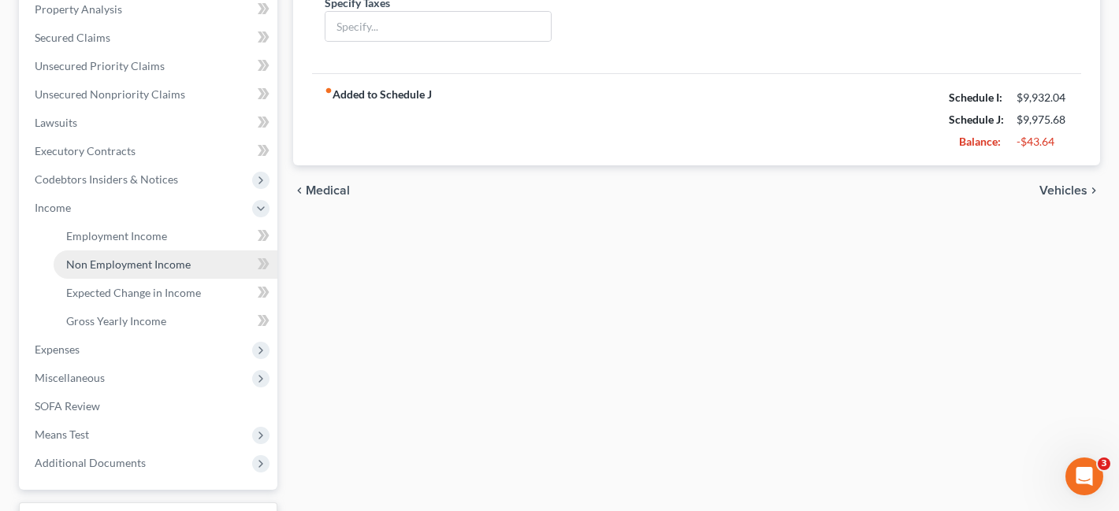
click at [143, 253] on link "Non Employment Income" at bounding box center [166, 265] width 224 height 28
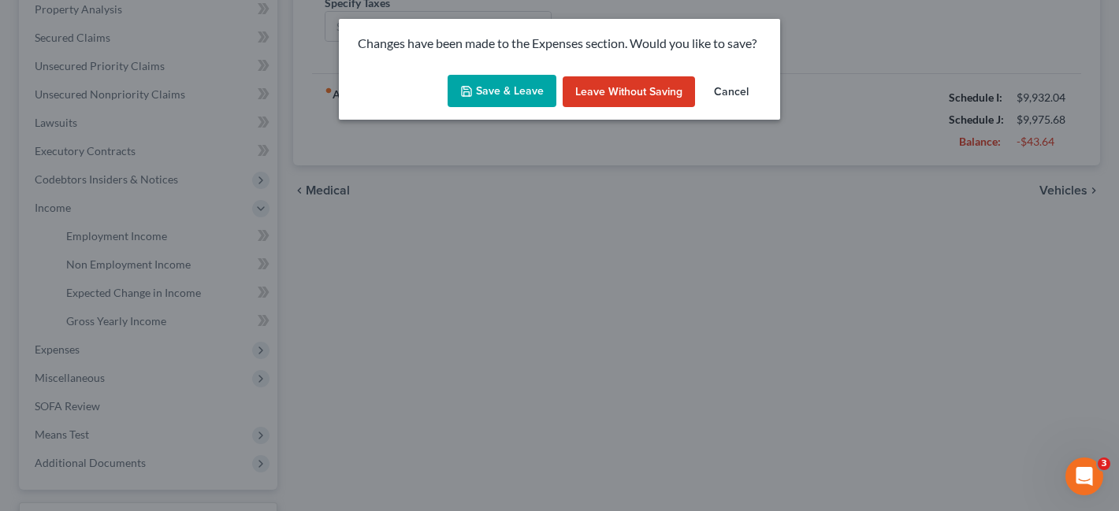
click at [500, 88] on button "Save & Leave" at bounding box center [502, 91] width 109 height 33
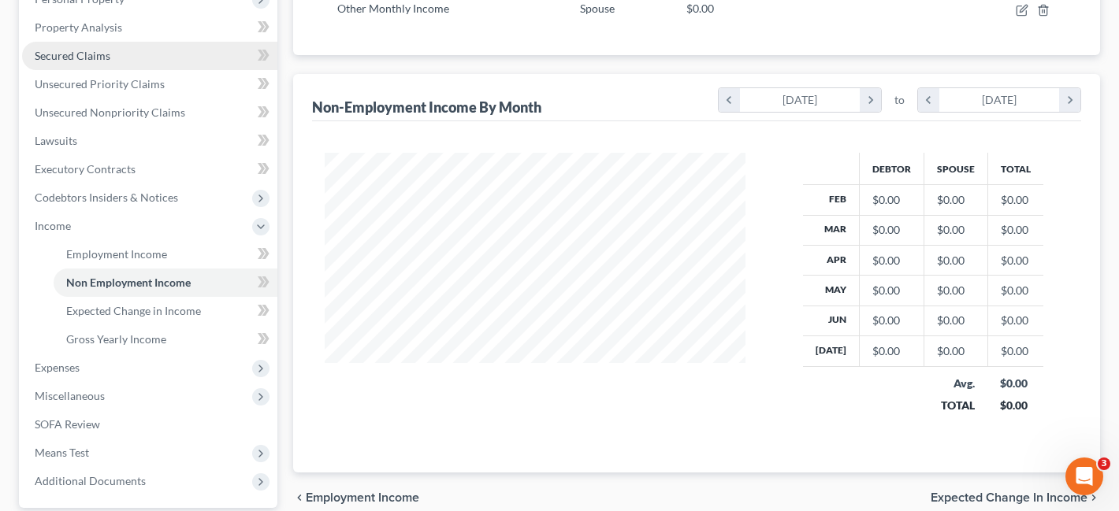
scroll to position [336, 0]
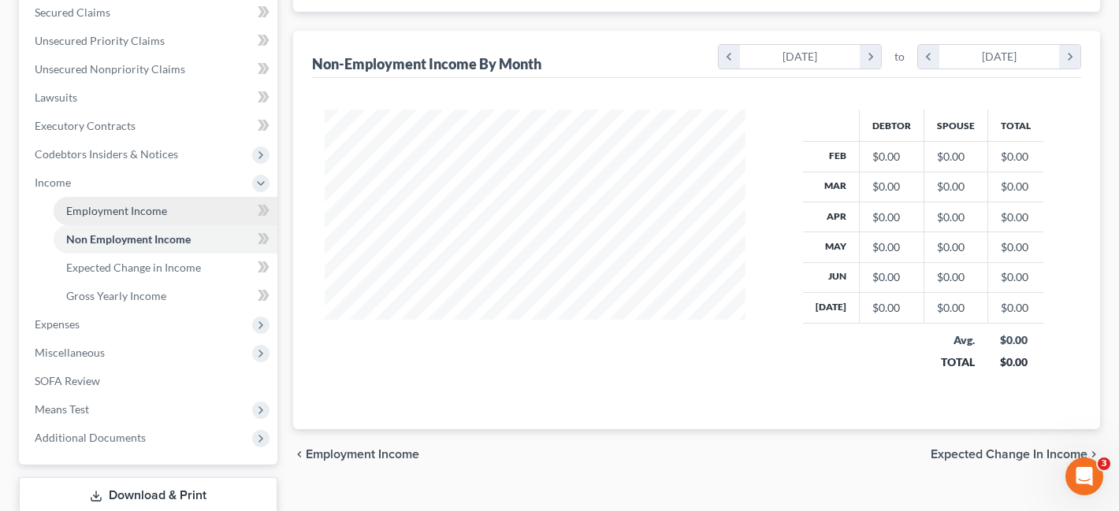
click at [168, 206] on link "Employment Income" at bounding box center [166, 211] width 224 height 28
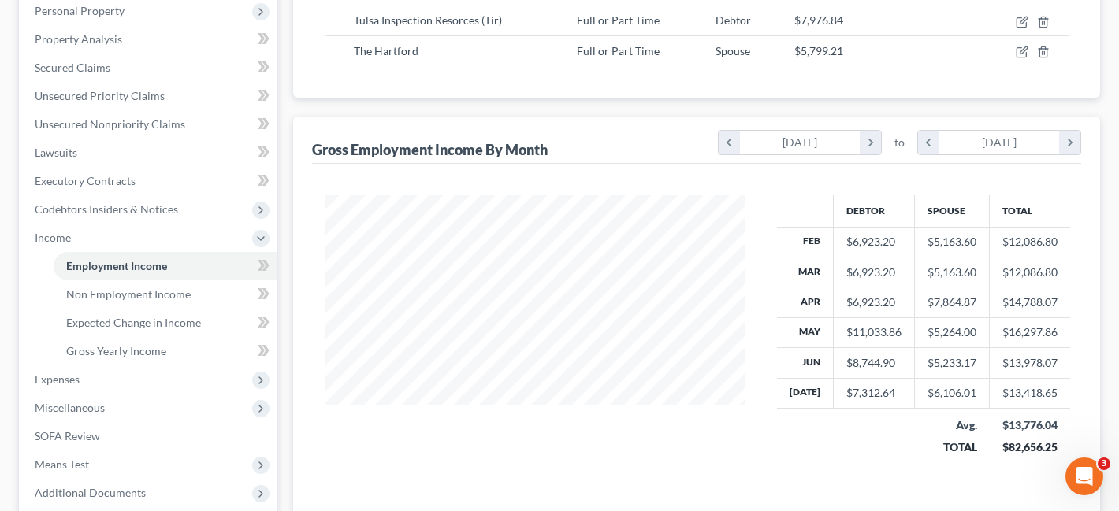
scroll to position [438, 0]
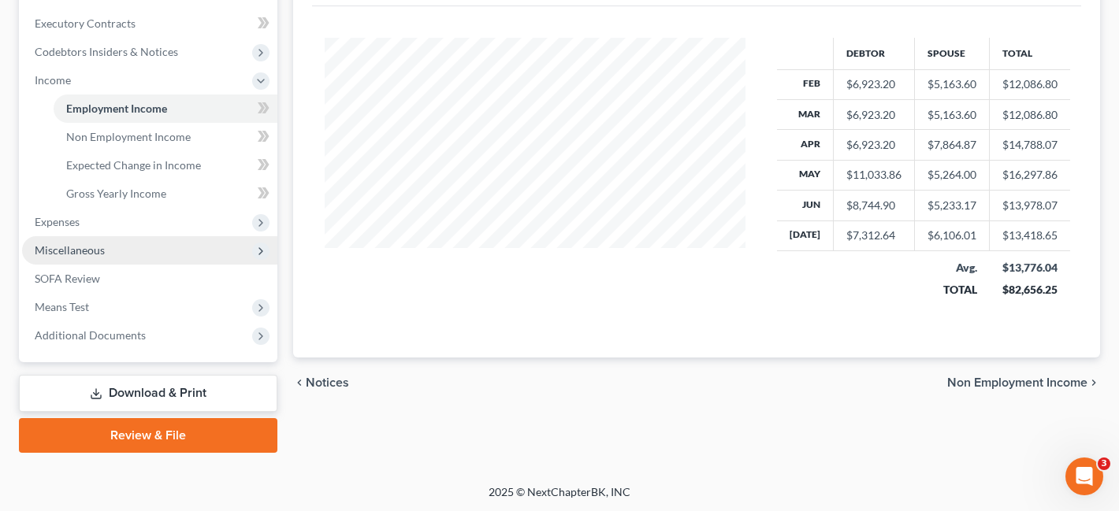
click at [164, 239] on span "Miscellaneous" at bounding box center [149, 250] width 255 height 28
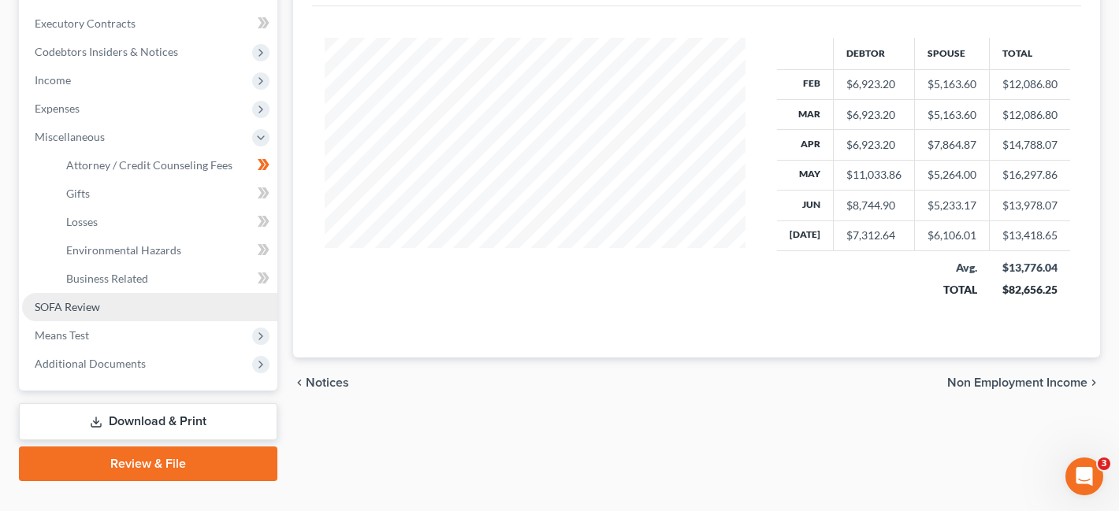
click at [173, 305] on link "SOFA Review" at bounding box center [149, 307] width 255 height 28
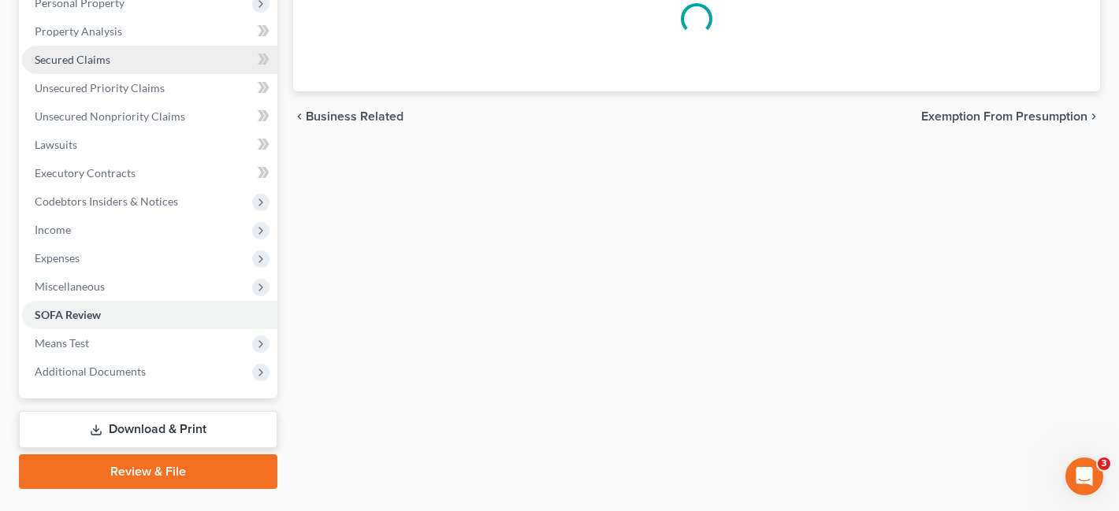
scroll to position [325, 0]
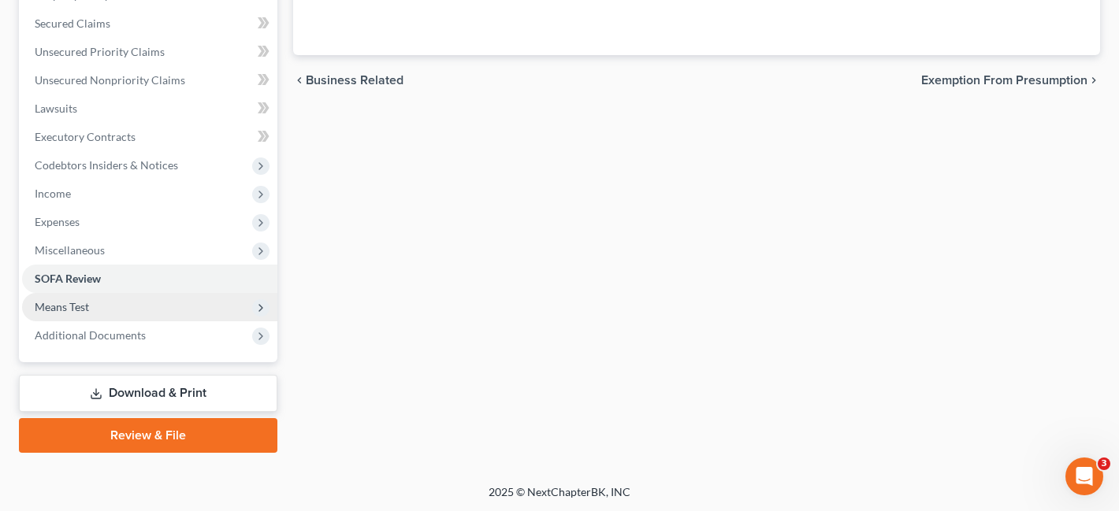
click at [157, 305] on span "Means Test" at bounding box center [149, 307] width 255 height 28
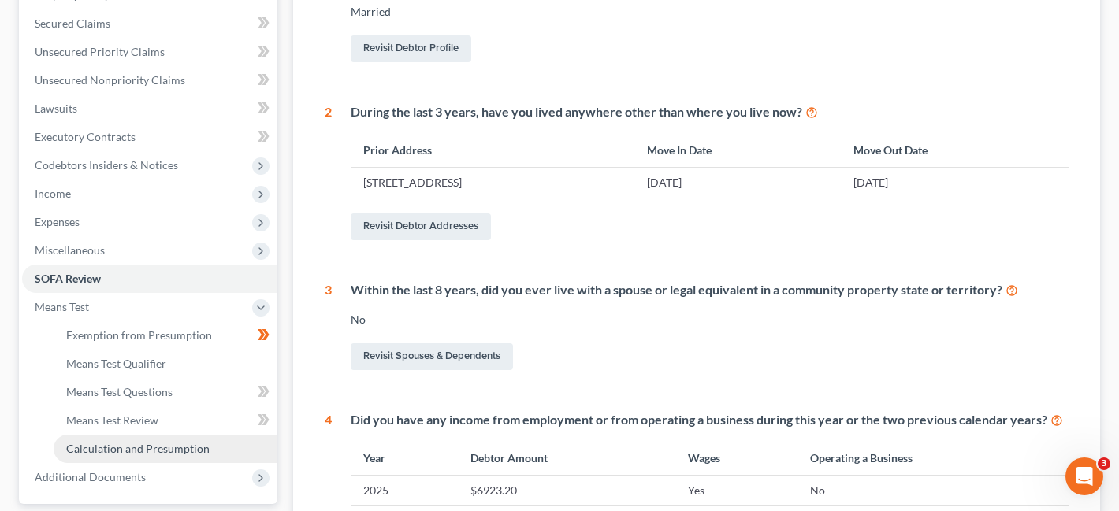
click at [226, 439] on link "Calculation and Presumption" at bounding box center [166, 449] width 224 height 28
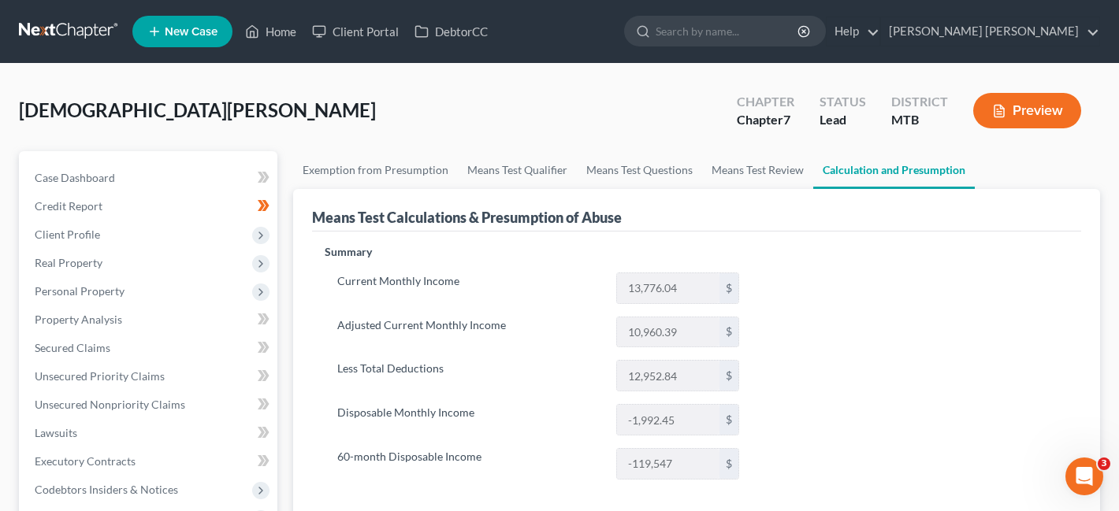
click at [1015, 100] on button "Preview" at bounding box center [1027, 110] width 108 height 35
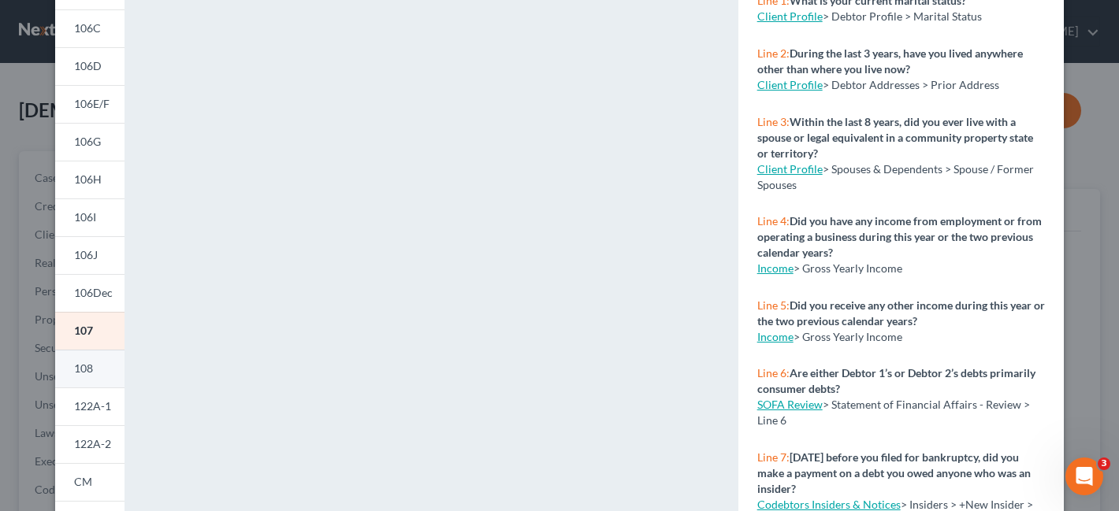
scroll to position [196, 0]
click at [98, 440] on span "122A-2" at bounding box center [92, 443] width 37 height 13
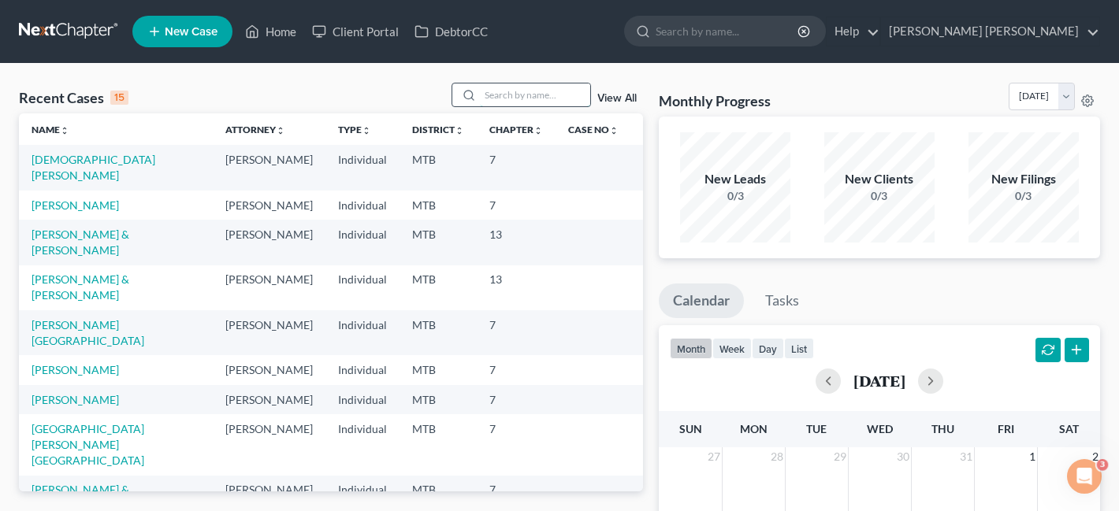
click at [558, 99] on input "search" at bounding box center [535, 95] width 110 height 23
click at [68, 164] on link "[DEMOGRAPHIC_DATA][PERSON_NAME]" at bounding box center [94, 167] width 124 height 29
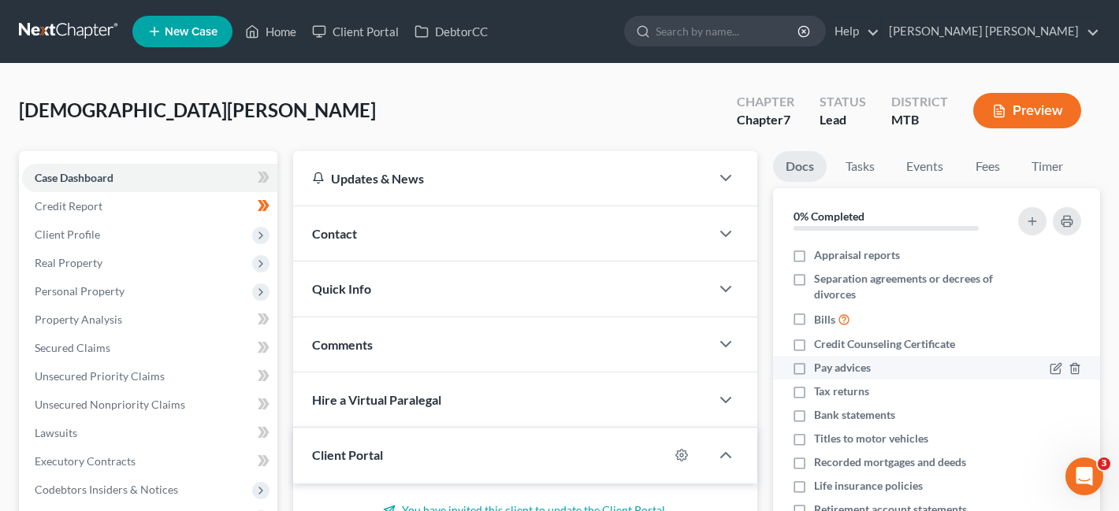
scroll to position [30, 0]
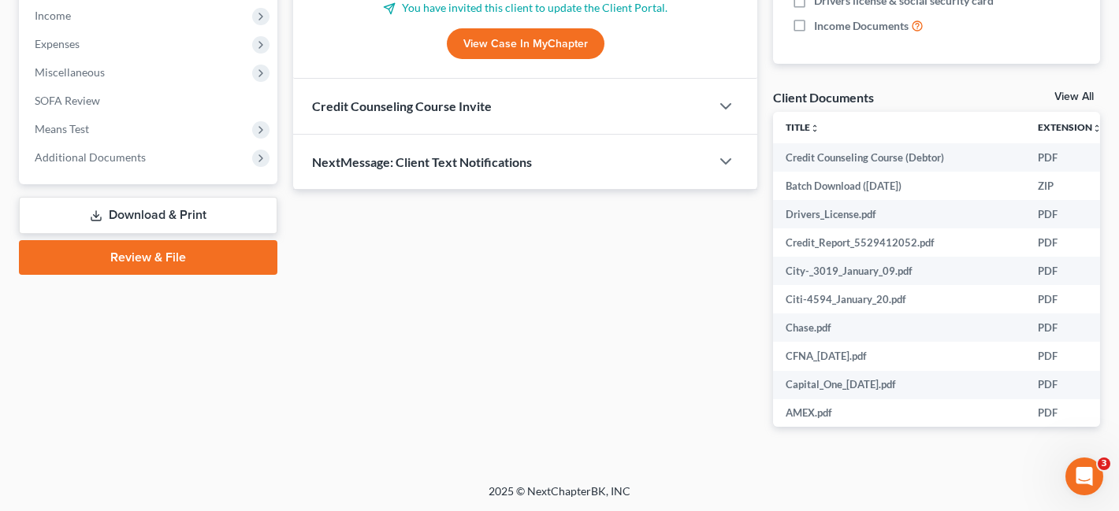
click at [128, 211] on link "Download & Print" at bounding box center [148, 215] width 258 height 37
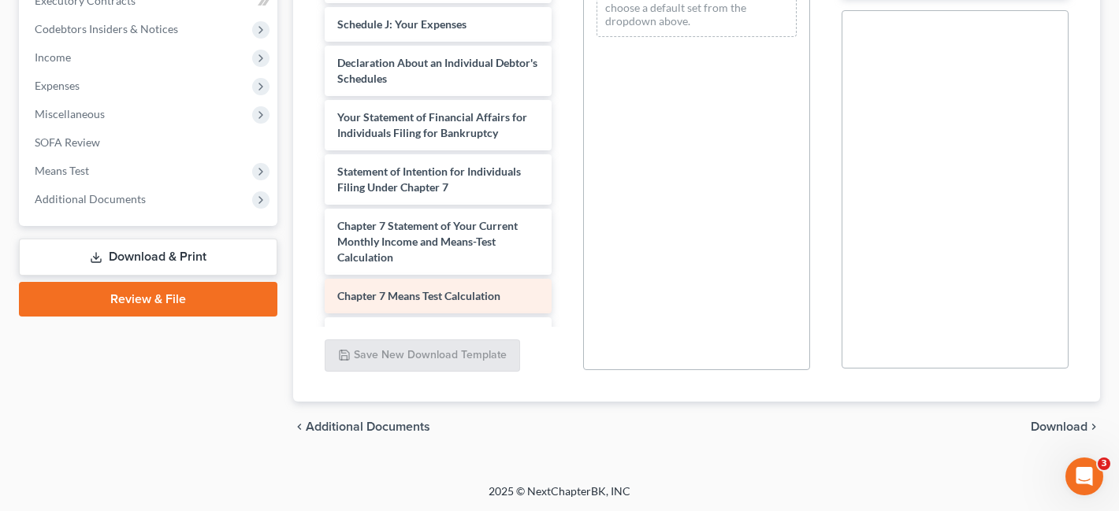
scroll to position [1908, 0]
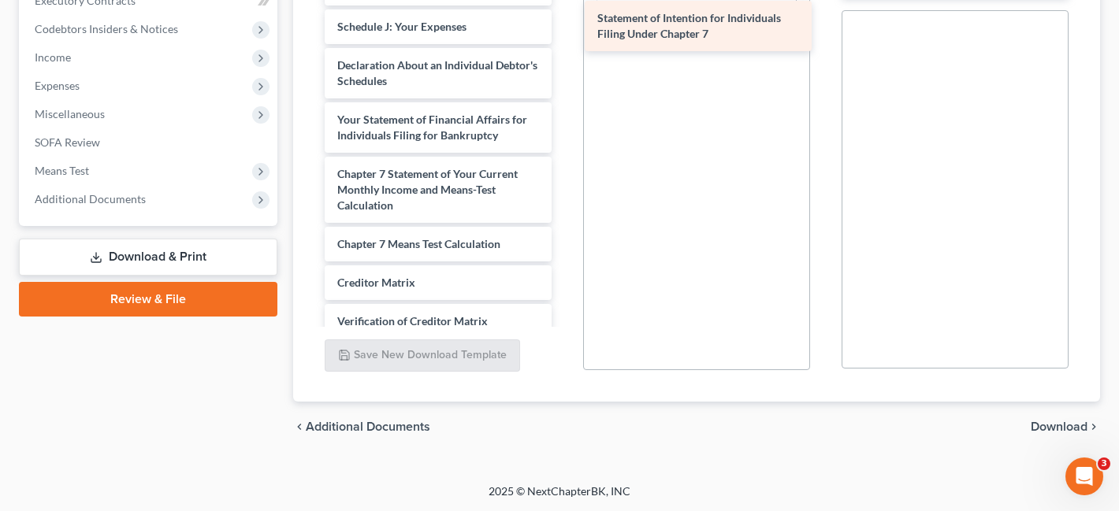
drag, startPoint x: 462, startPoint y: 163, endPoint x: 722, endPoint y: 40, distance: 287.6
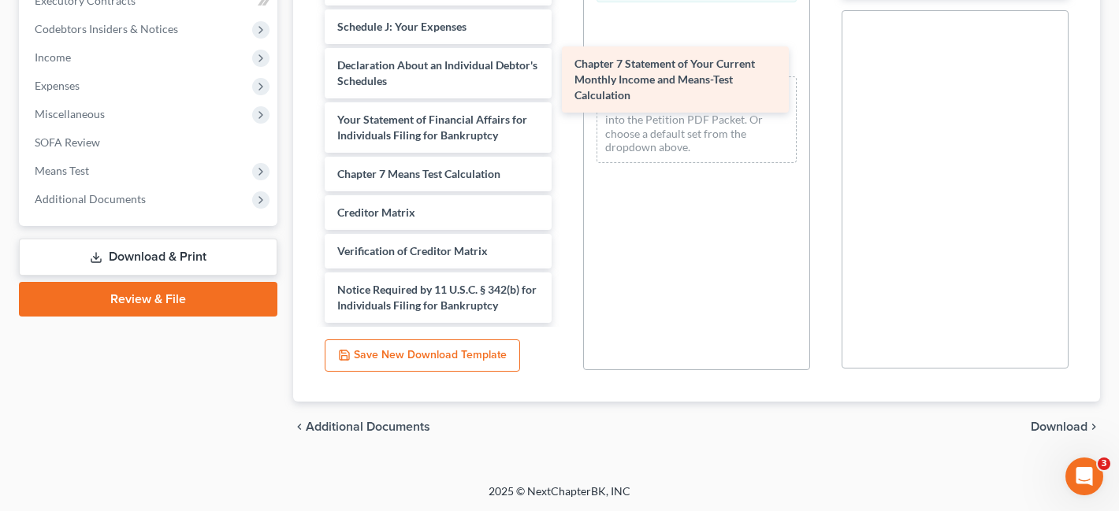
drag, startPoint x: 427, startPoint y: 177, endPoint x: 664, endPoint y: 99, distance: 249.5
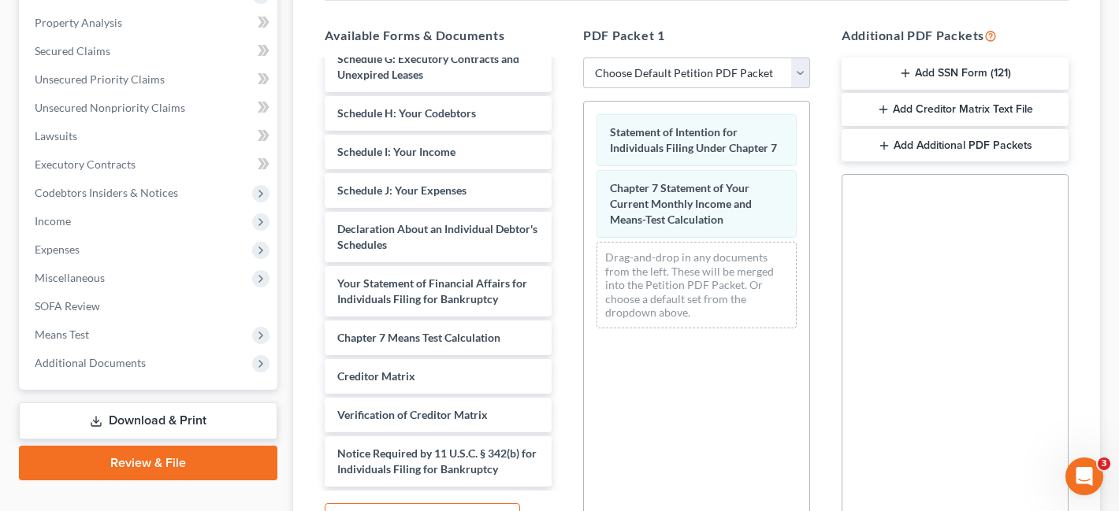
scroll to position [388, 0]
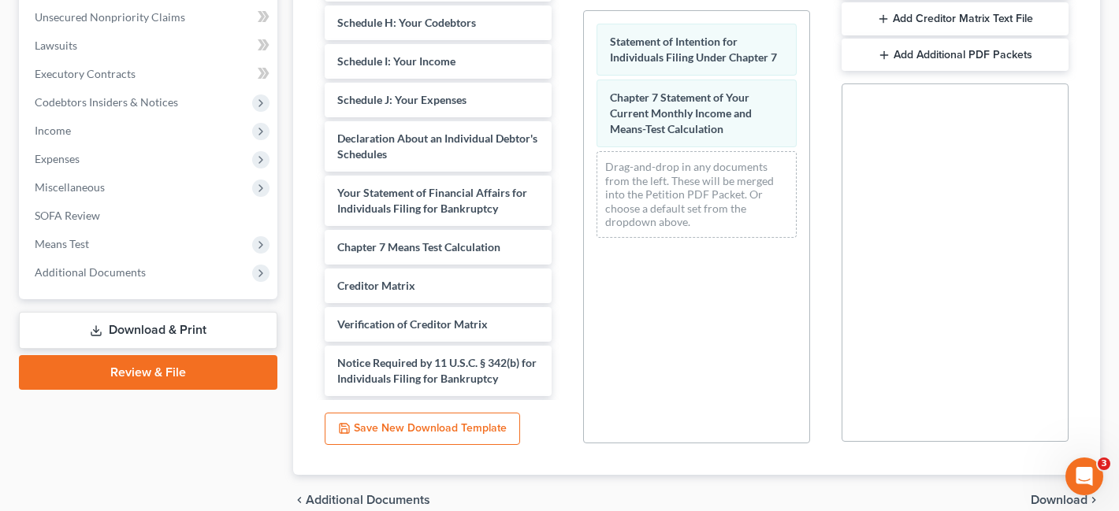
click at [879, 57] on icon "button" at bounding box center [884, 55] width 13 height 13
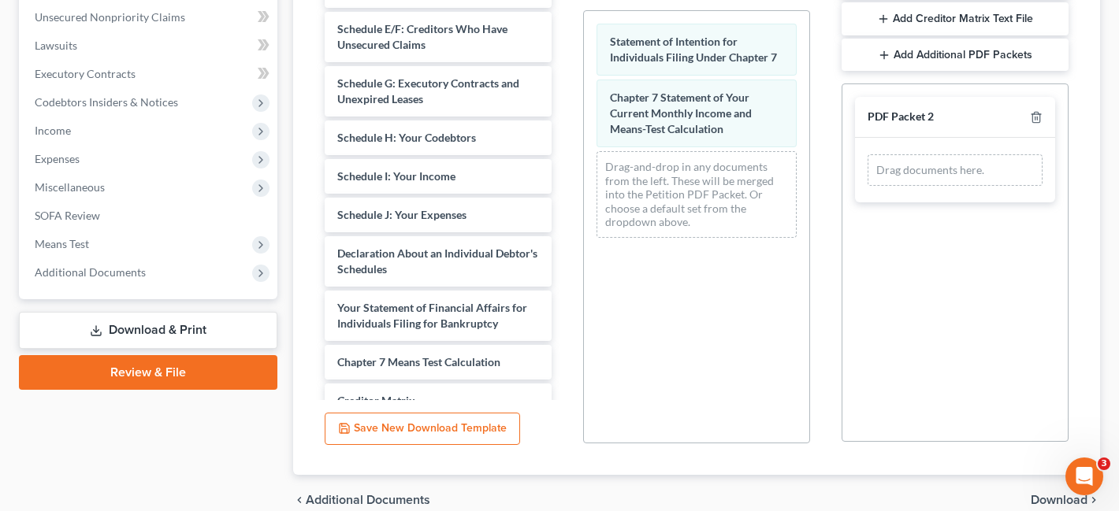
scroll to position [1791, 0]
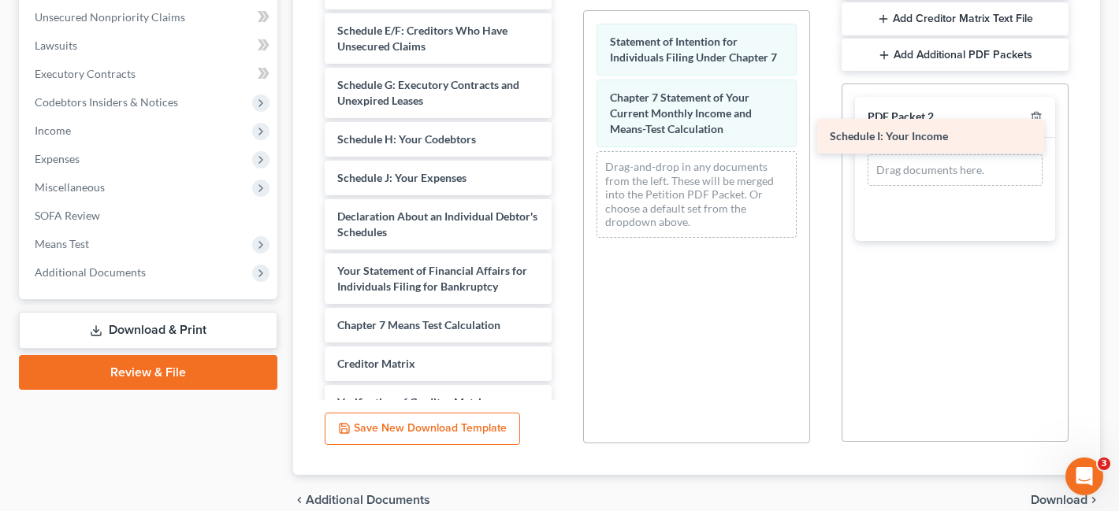
drag, startPoint x: 422, startPoint y: 150, endPoint x: 925, endPoint y: 153, distance: 503.6
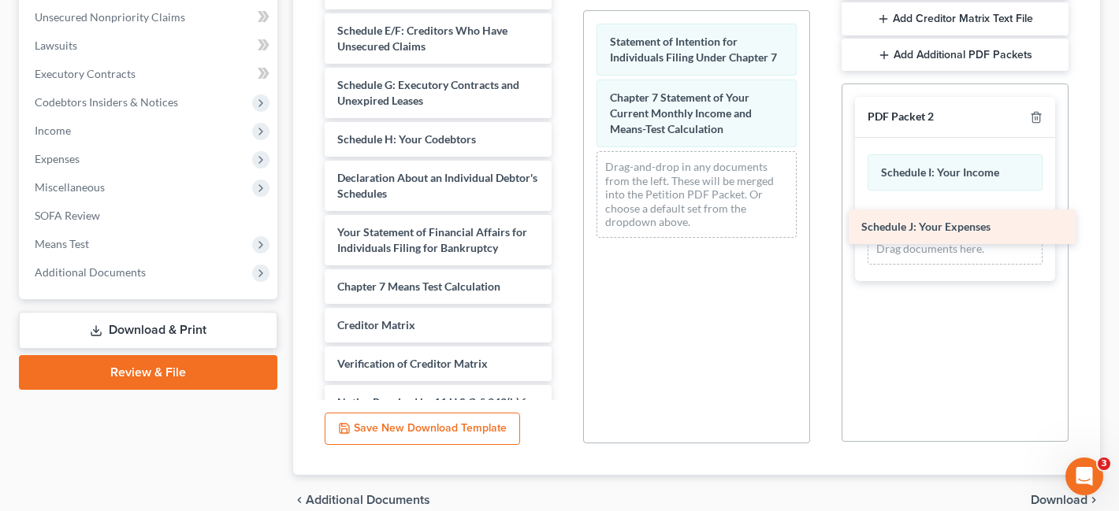
drag, startPoint x: 439, startPoint y: 147, endPoint x: 965, endPoint y: 227, distance: 532.5
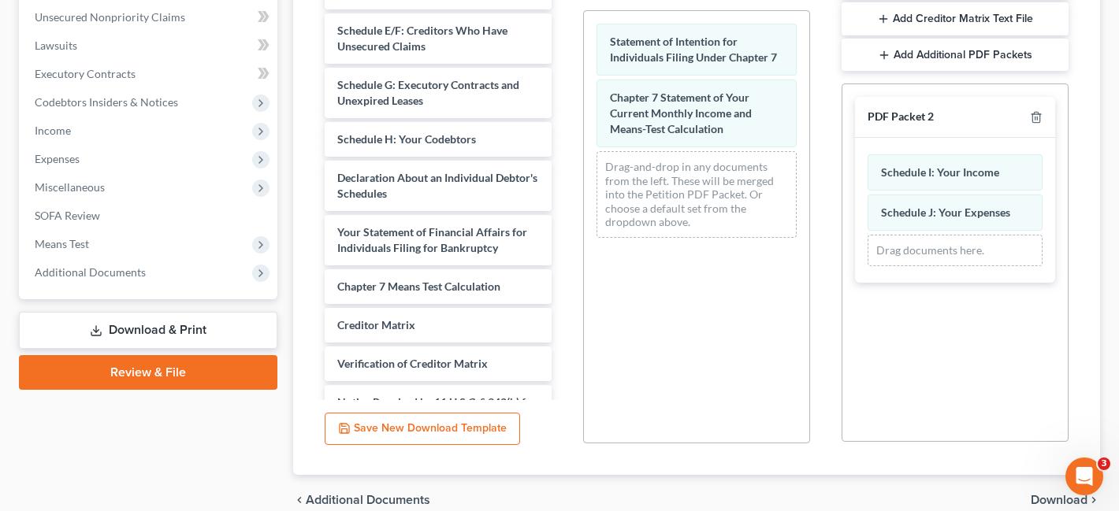
scroll to position [396, 0]
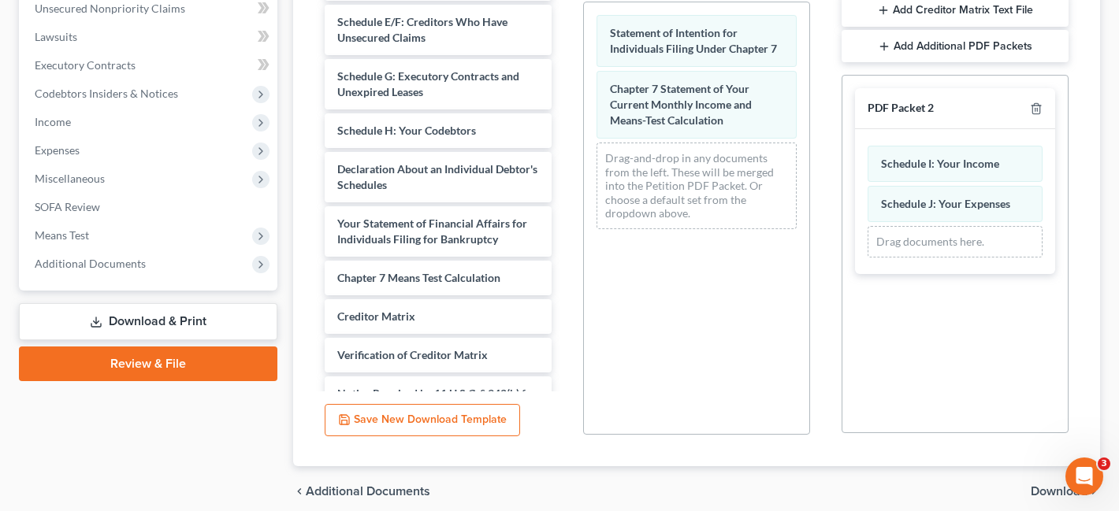
click at [886, 50] on icon "button" at bounding box center [884, 46] width 13 height 13
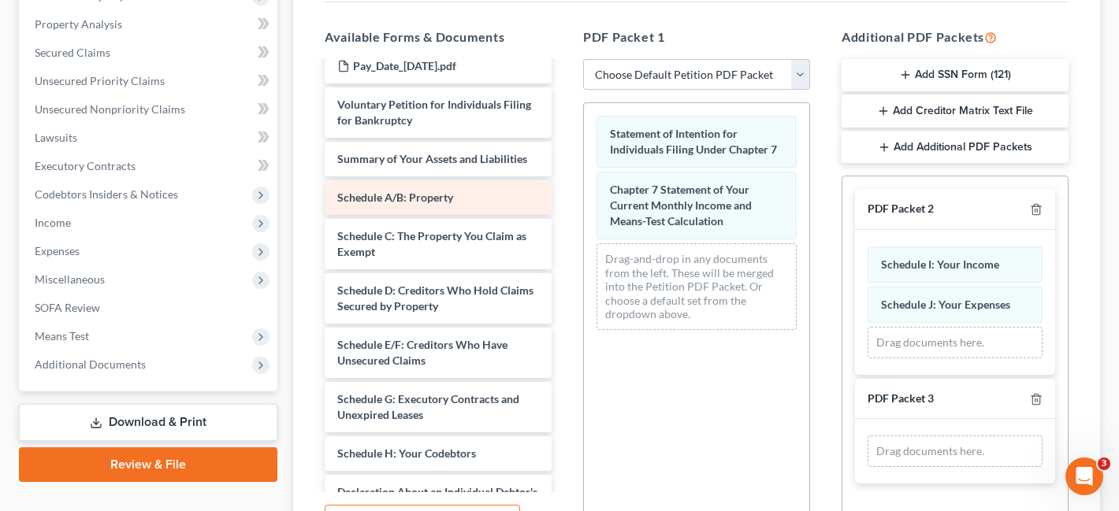
scroll to position [1575, 0]
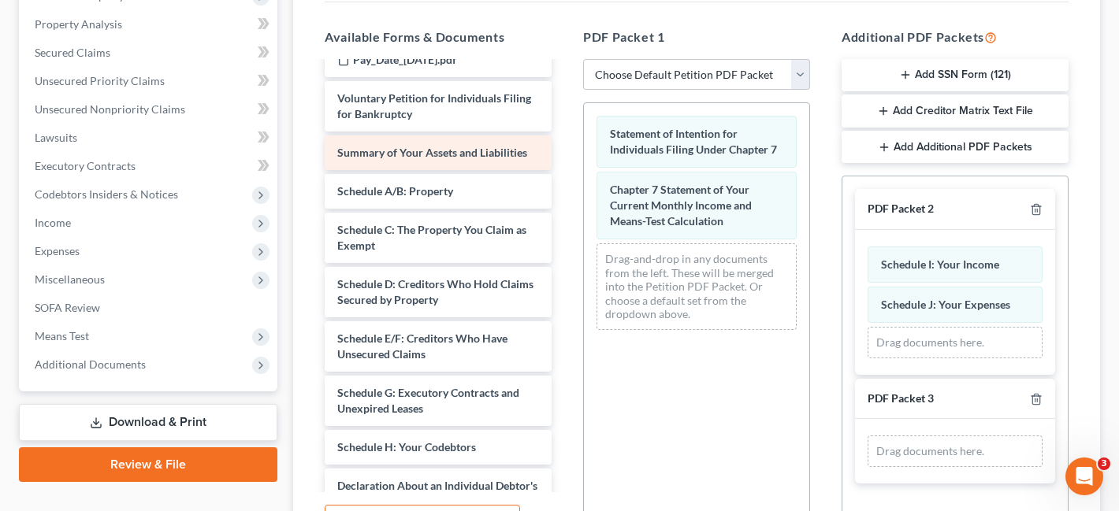
click at [424, 146] on span "Summary of Your Assets and Liabilities" at bounding box center [432, 152] width 190 height 13
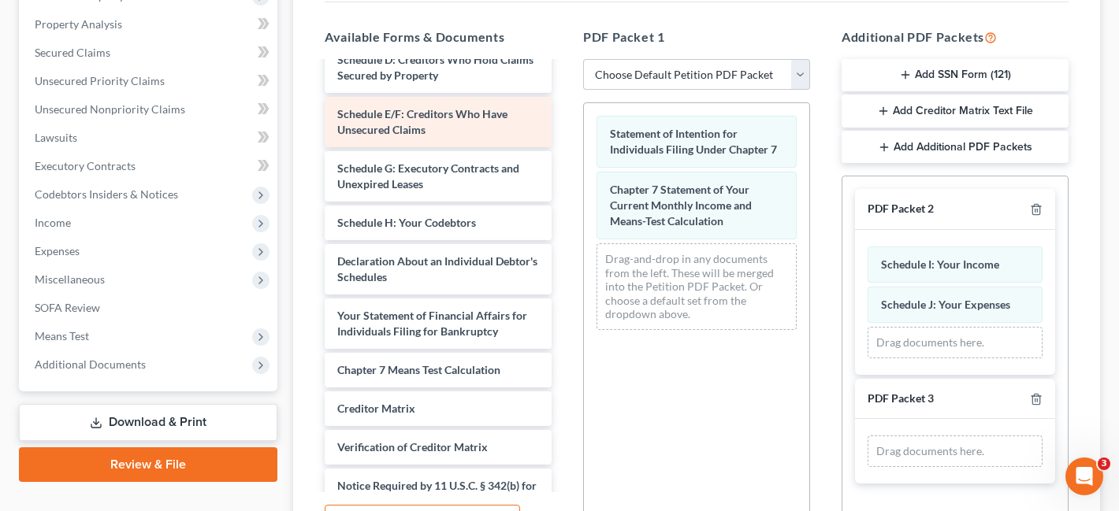
scroll to position [1838, 0]
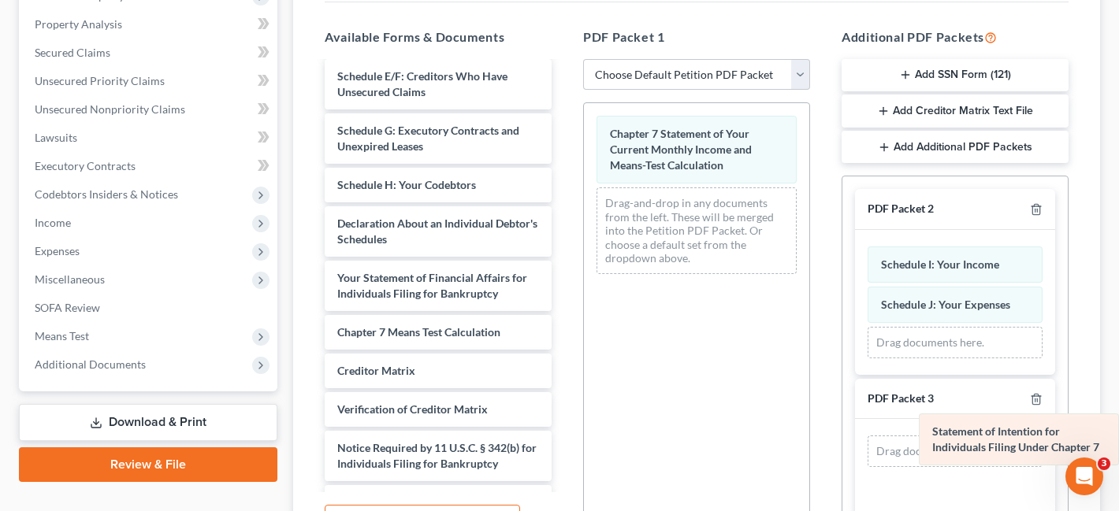
drag, startPoint x: 691, startPoint y: 146, endPoint x: 1025, endPoint y: 443, distance: 447.1
click at [809, 287] on div "Statement of Intention for Individuals Filing Under Chapter 7 Statement of Inte…" at bounding box center [696, 195] width 225 height 184
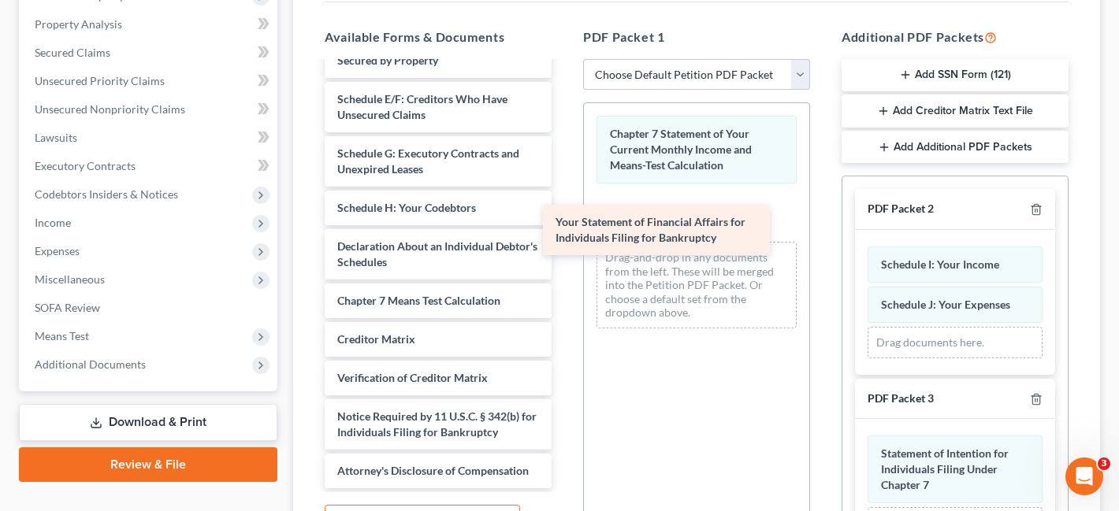
scroll to position [1783, 0]
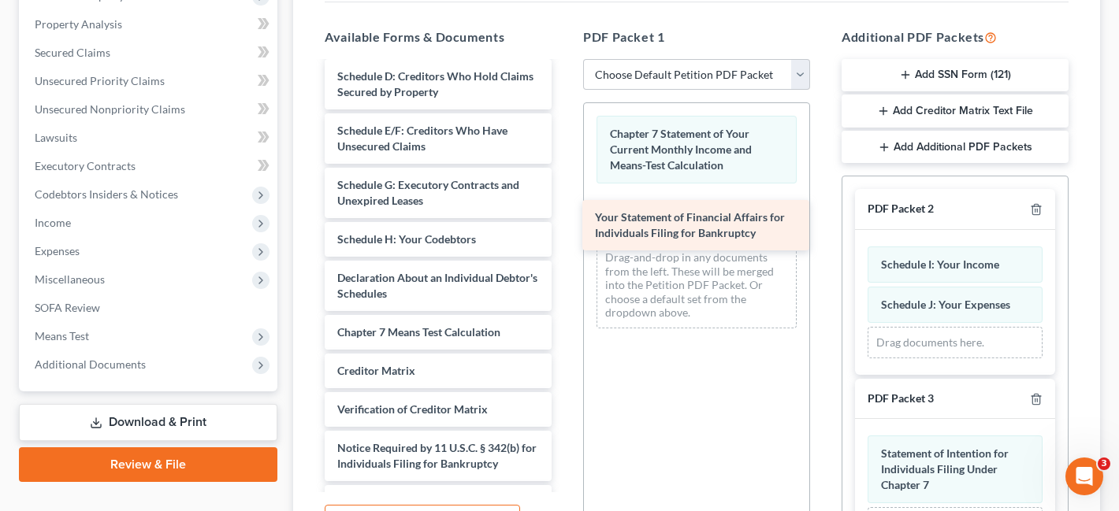
drag, startPoint x: 400, startPoint y: 250, endPoint x: 658, endPoint y: 221, distance: 259.2
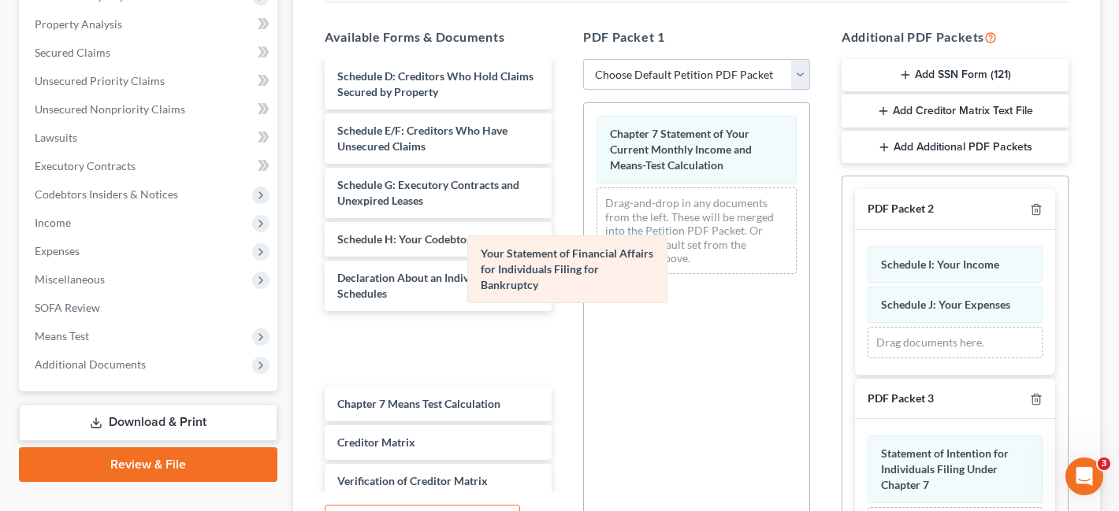
scroll to position [1838, 0]
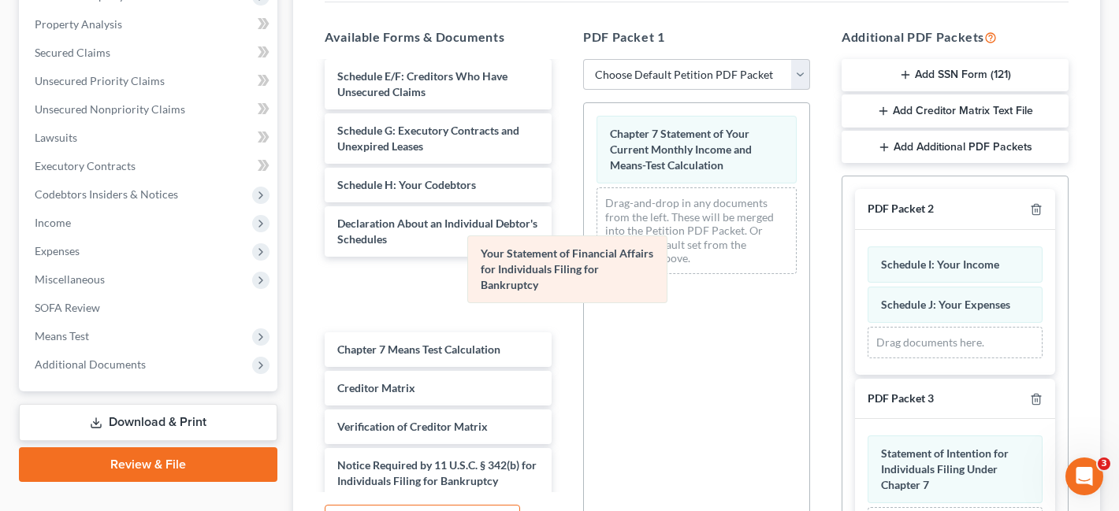
drag, startPoint x: 682, startPoint y: 231, endPoint x: 447, endPoint y: 307, distance: 247.5
click at [584, 287] on div "Your Statement of Financial Affairs for Individuals Filing for Bankruptcy Chapt…" at bounding box center [696, 195] width 225 height 184
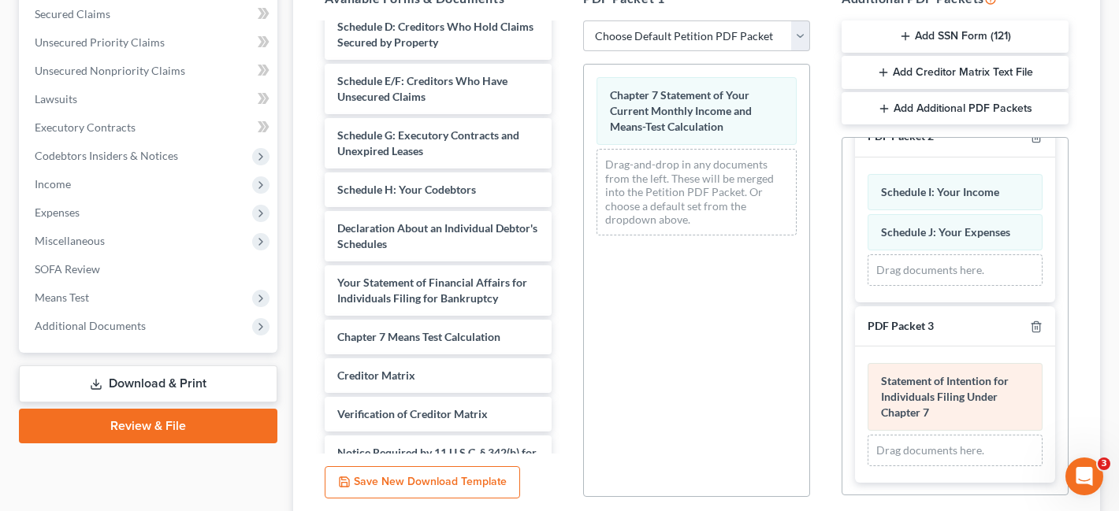
scroll to position [0, 0]
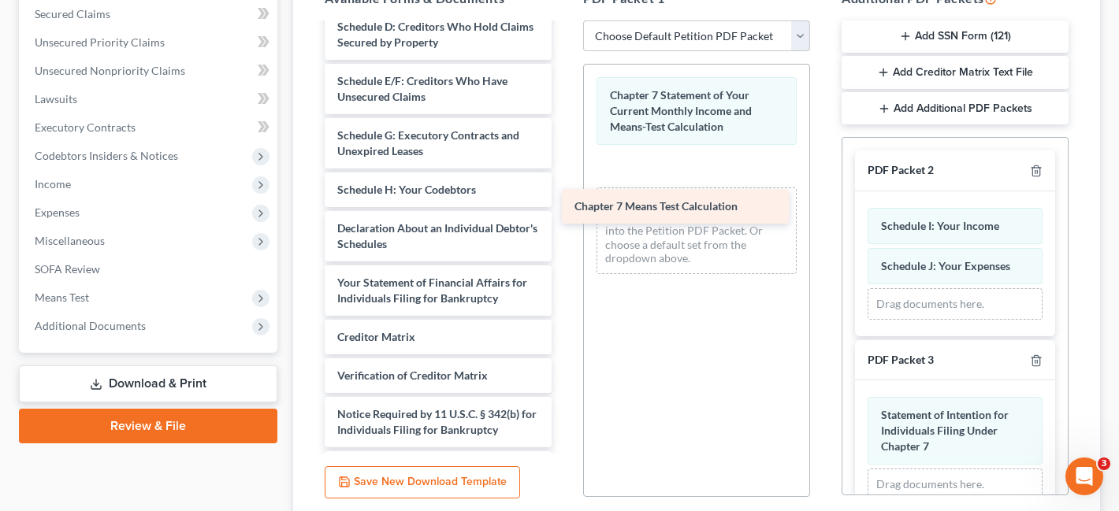
drag, startPoint x: 478, startPoint y: 298, endPoint x: 715, endPoint y: 199, distance: 256.8
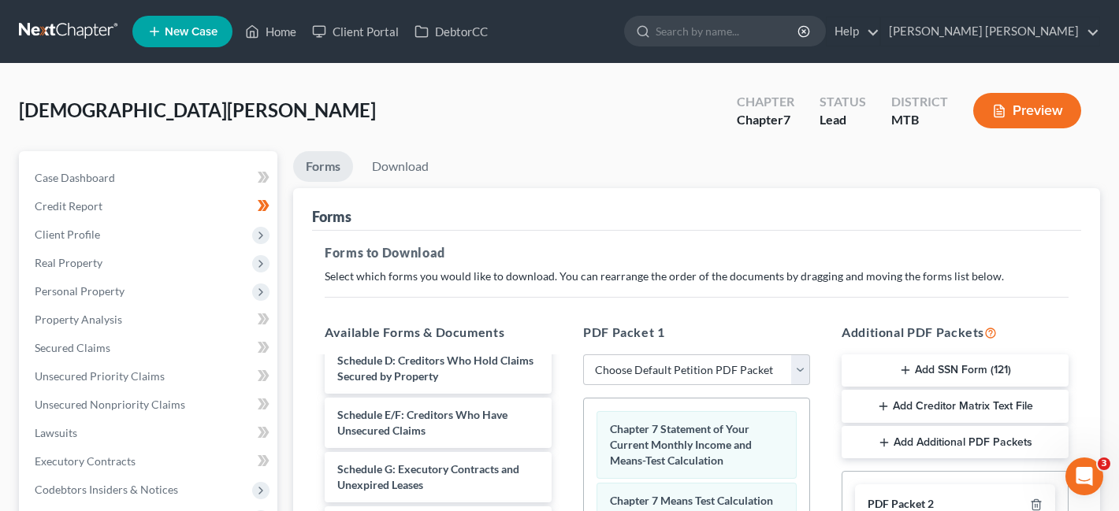
click at [1037, 117] on button "Preview" at bounding box center [1027, 110] width 108 height 35
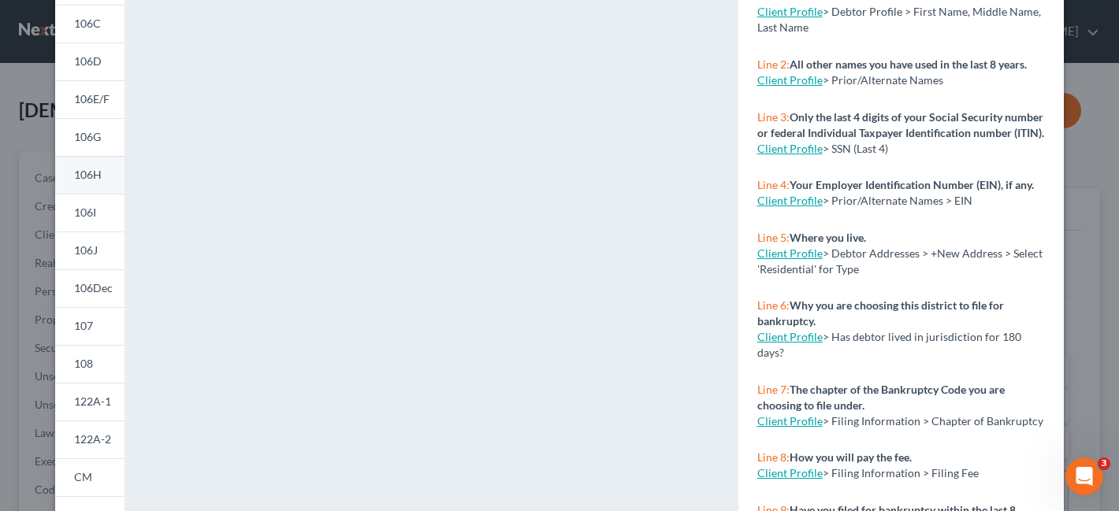
scroll to position [377, 0]
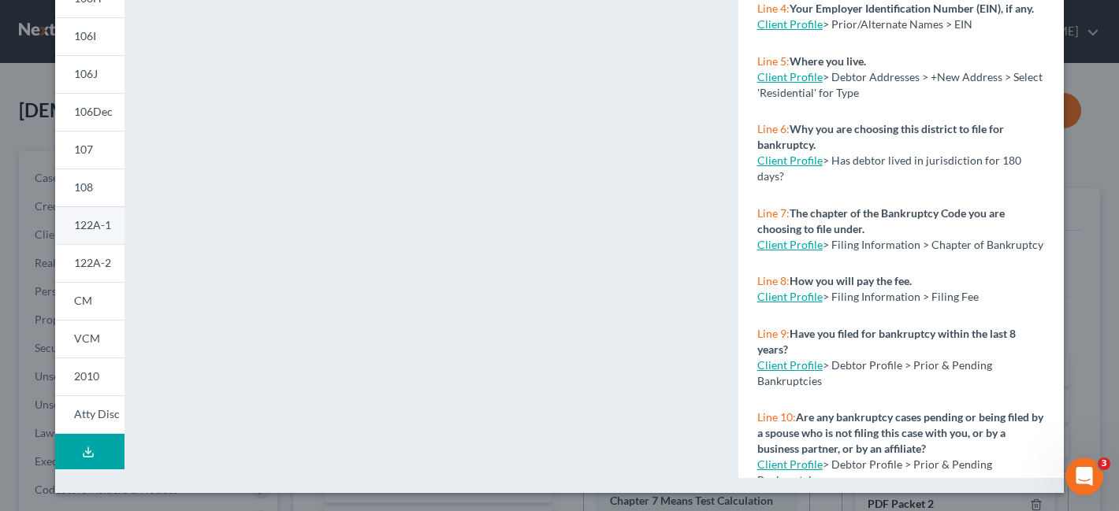
click at [100, 221] on span "122A-1" at bounding box center [92, 224] width 37 height 13
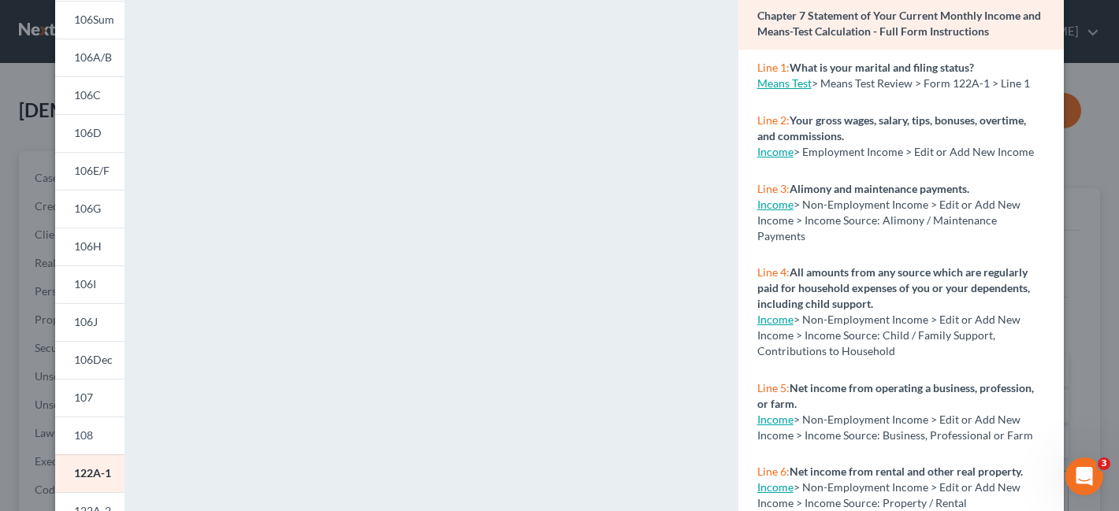
scroll to position [0, 0]
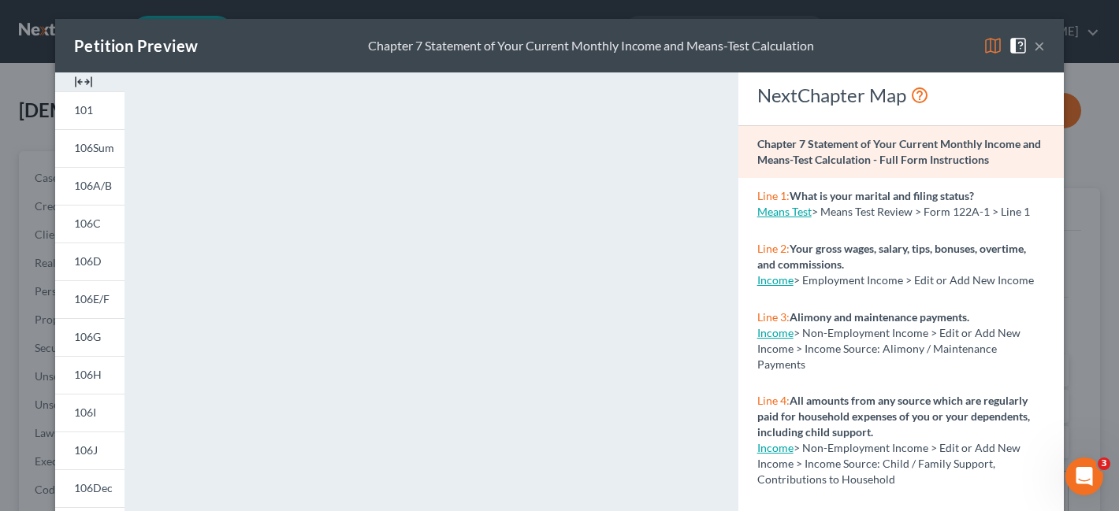
click at [1043, 48] on button "×" at bounding box center [1039, 45] width 11 height 19
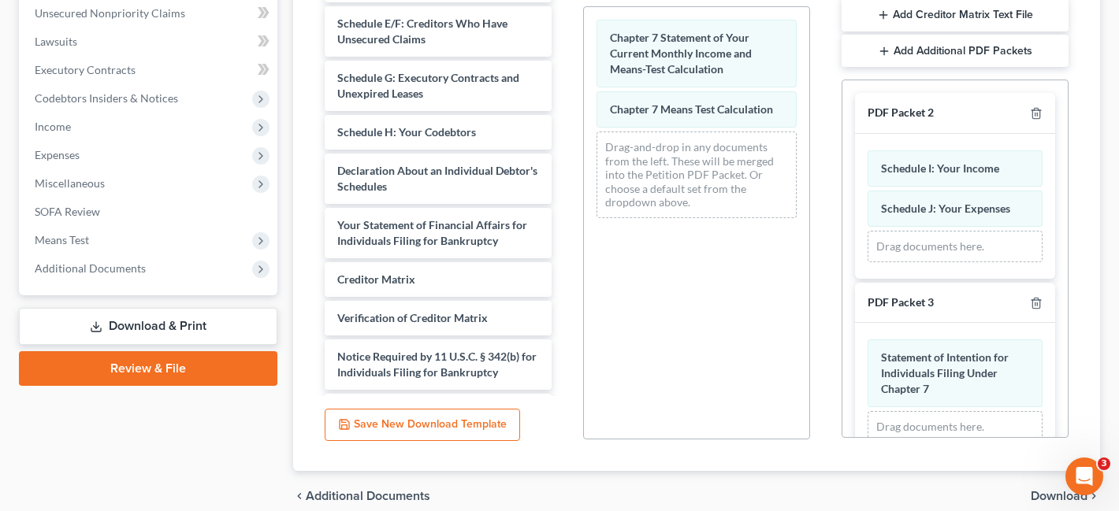
scroll to position [461, 0]
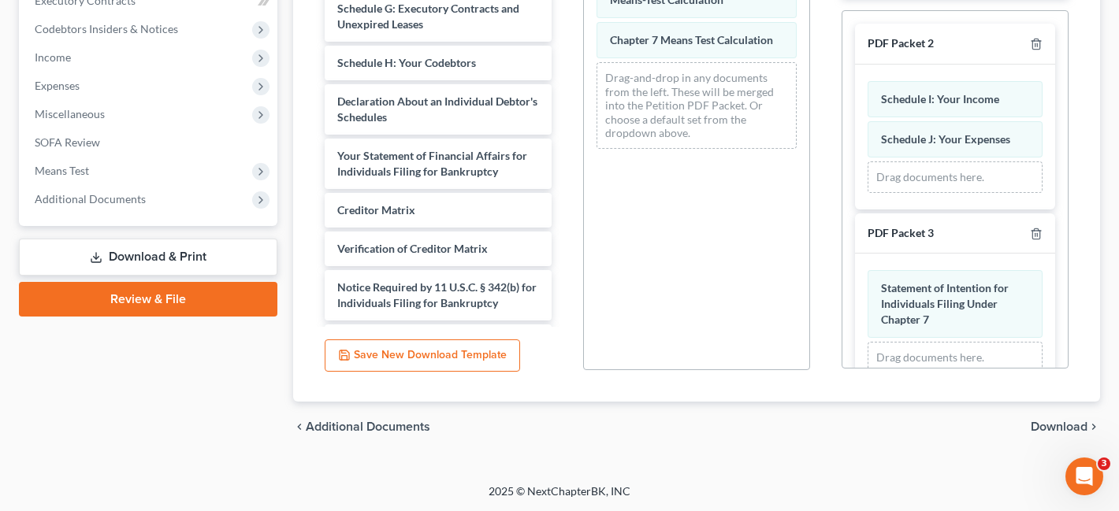
click at [1052, 425] on span "Download" at bounding box center [1059, 427] width 57 height 13
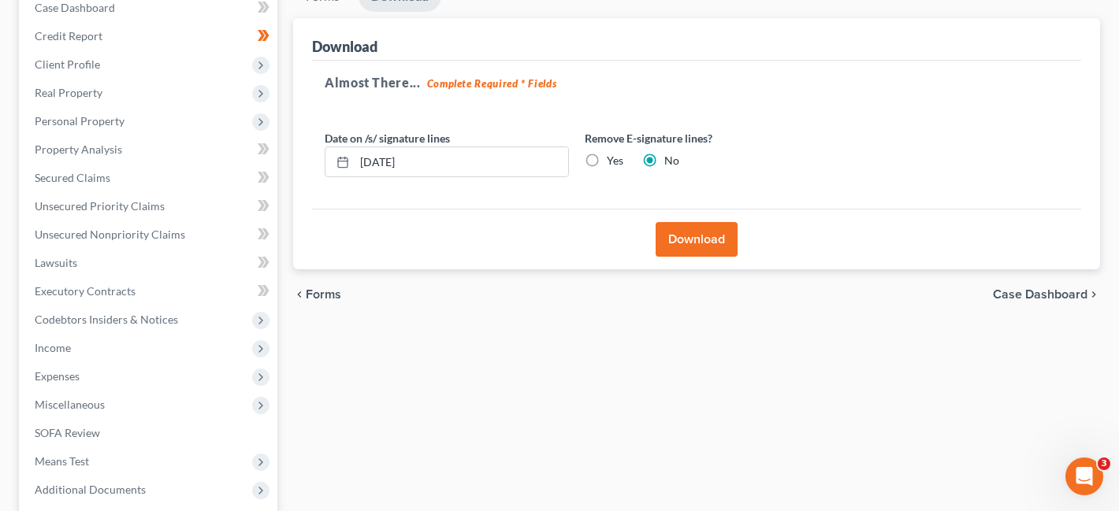
scroll to position [169, 0]
click at [704, 235] on button "Download" at bounding box center [697, 241] width 82 height 35
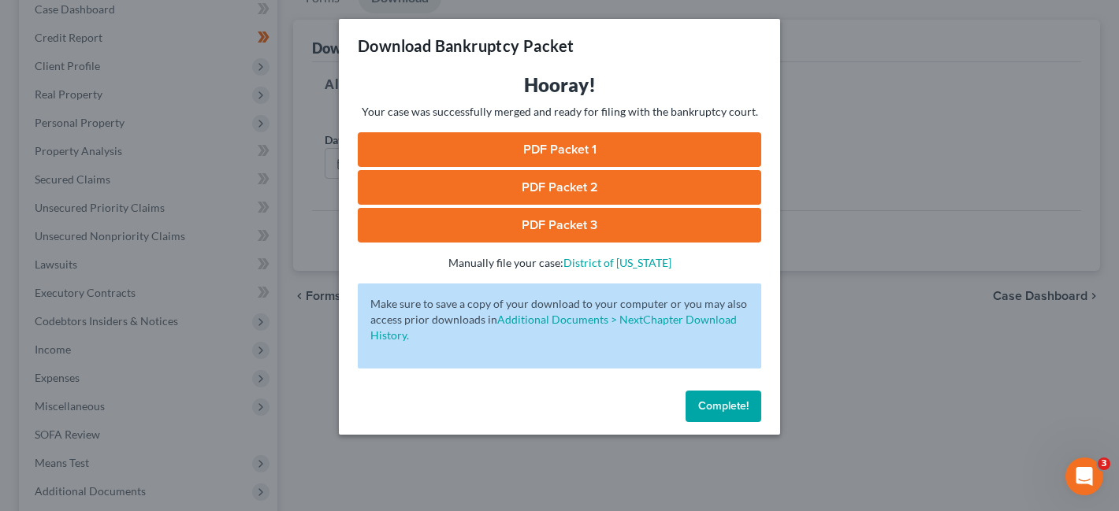
click at [593, 161] on link "PDF Packet 1" at bounding box center [559, 149] width 403 height 35
click at [593, 191] on link "PDF Packet 2" at bounding box center [559, 187] width 403 height 35
click at [652, 230] on link "PDF Packet 3" at bounding box center [559, 225] width 403 height 35
click at [734, 409] on span "Complete!" at bounding box center [723, 406] width 50 height 13
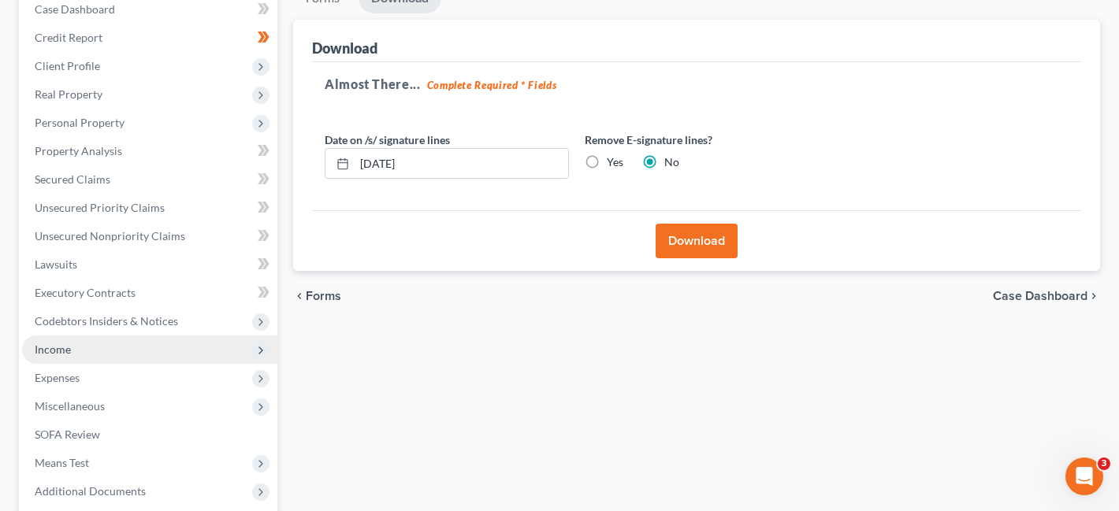
click at [143, 340] on span "Income" at bounding box center [149, 350] width 255 height 28
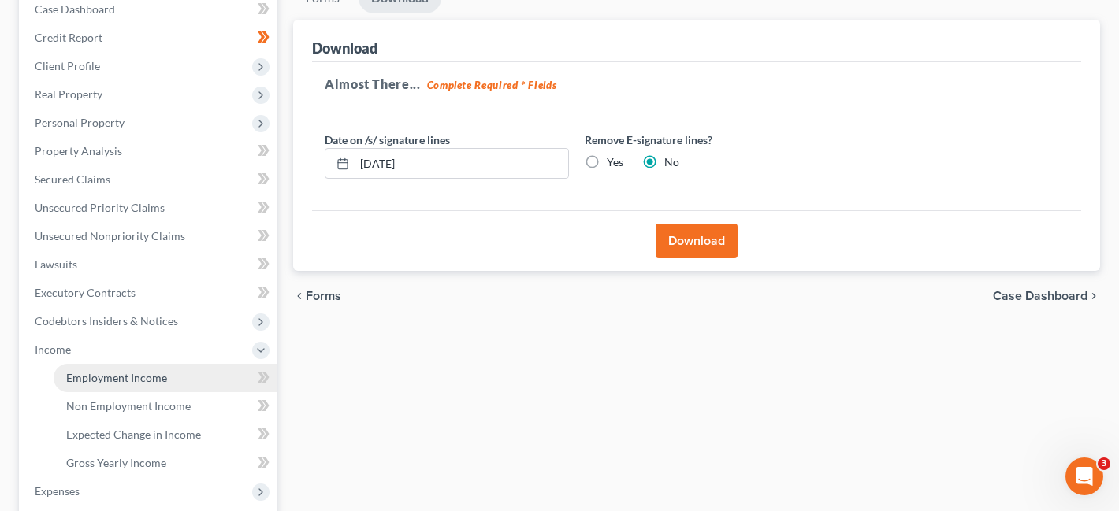
click at [164, 383] on span "Employment Income" at bounding box center [116, 377] width 101 height 13
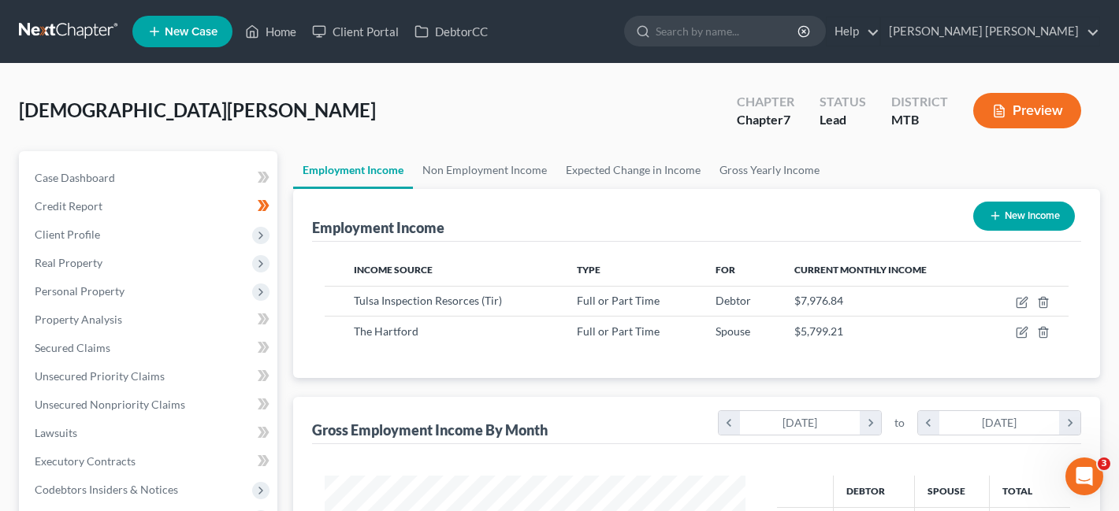
scroll to position [282, 452]
click at [1024, 332] on icon "button" at bounding box center [1023, 331] width 7 height 7
select select "0"
select select "6"
select select "1"
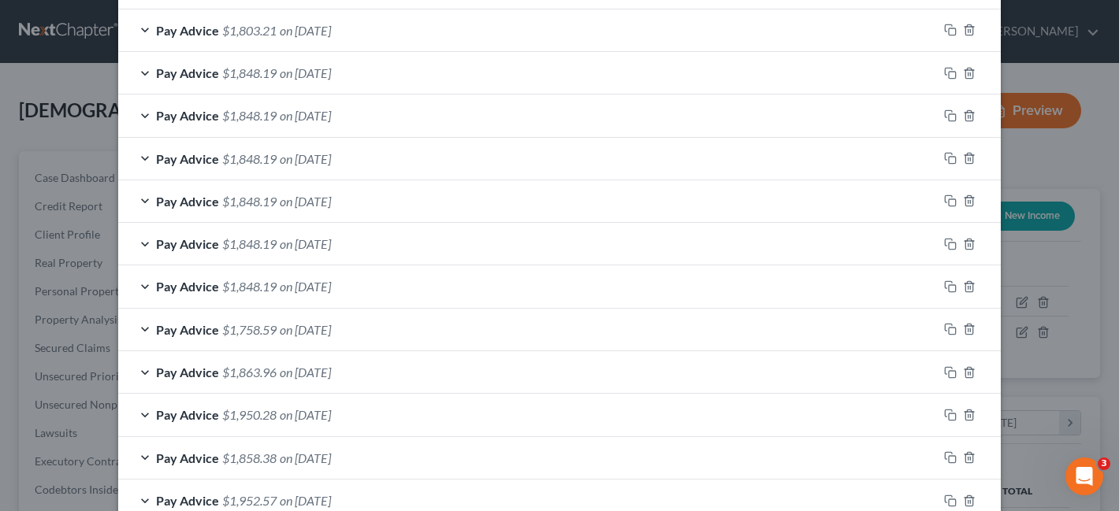
scroll to position [800, 0]
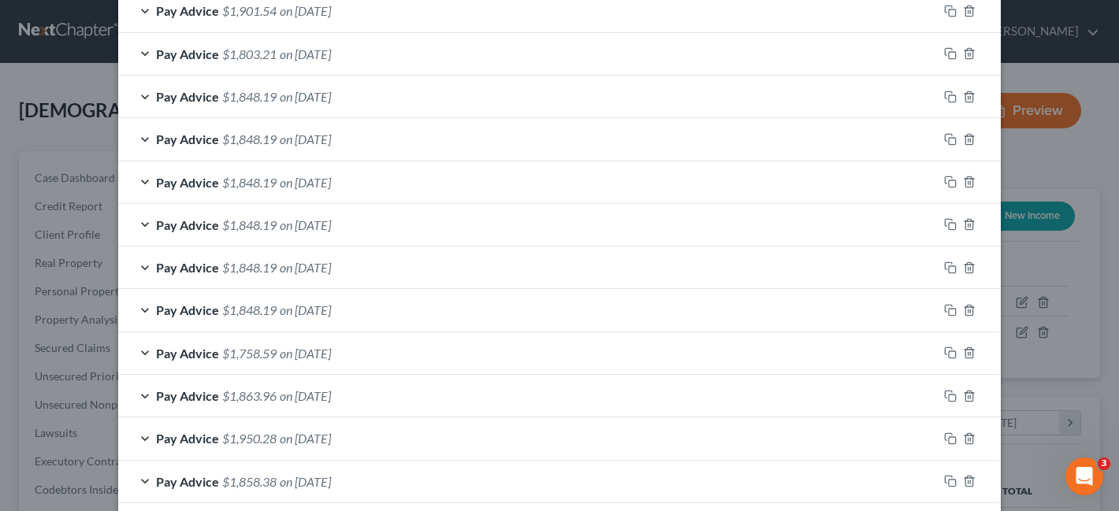
click at [564, 177] on div "Pay Advice $1,848.19 on 03/01/2025" at bounding box center [528, 183] width 820 height 42
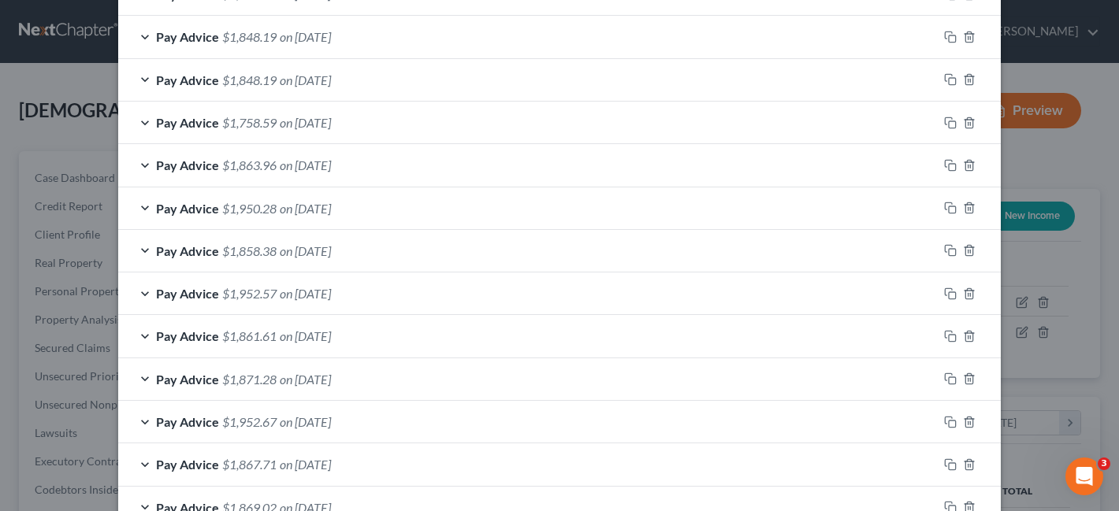
scroll to position [1755, 0]
